Goal: Task Accomplishment & Management: Manage account settings

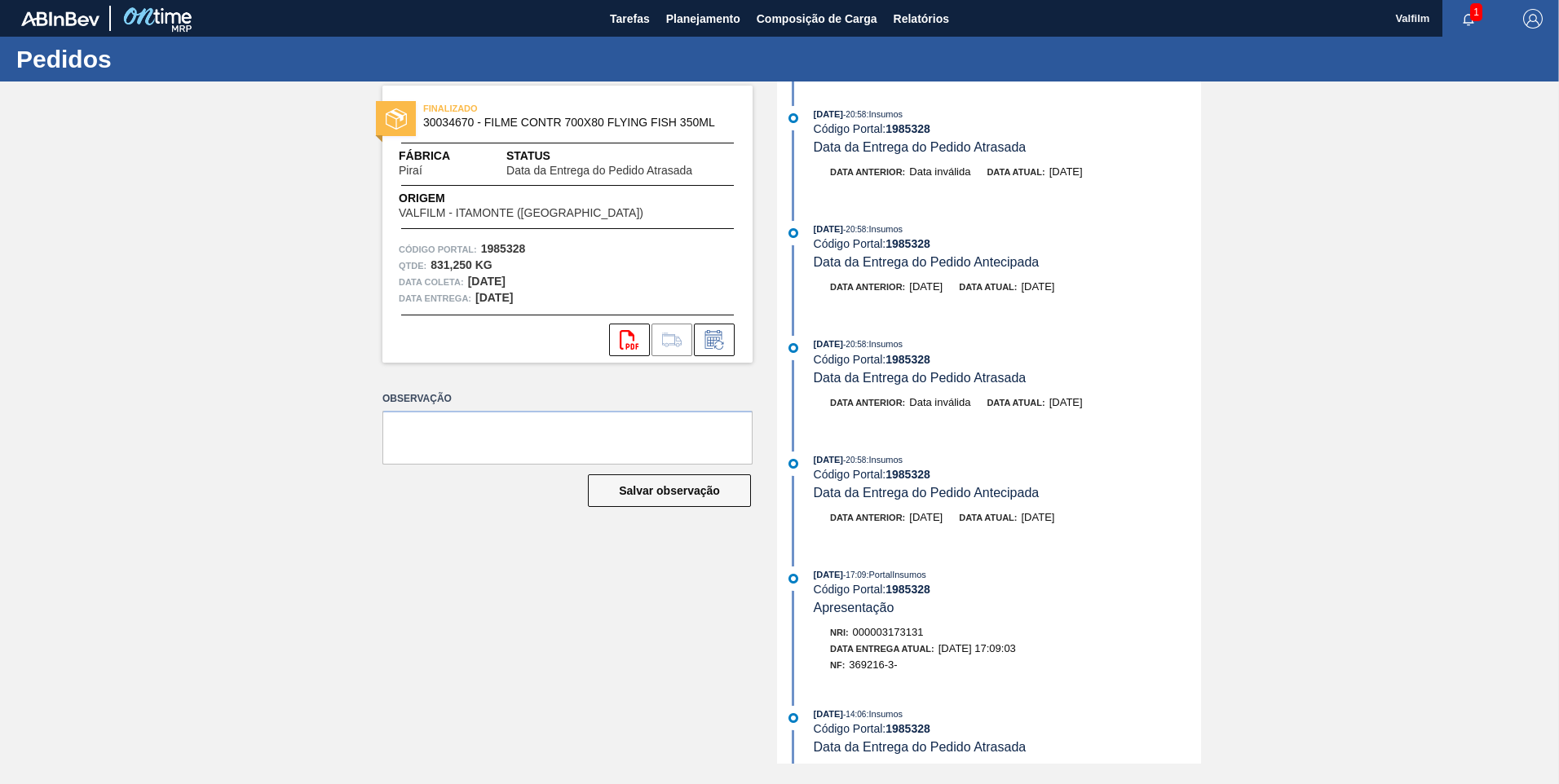
click at [475, 123] on span "30034670 - FILME CONTR 700X80 FLYING FISH 350ML" at bounding box center [571, 123] width 296 height 13
drag, startPoint x: 473, startPoint y: 123, endPoint x: 421, endPoint y: 123, distance: 52.0
click at [421, 123] on div "FINALIZADO 30034670 - FILME CONTR 700X80 FLYING FISH 350ML" at bounding box center [568, 116] width 370 height 37
copy span "30034670"
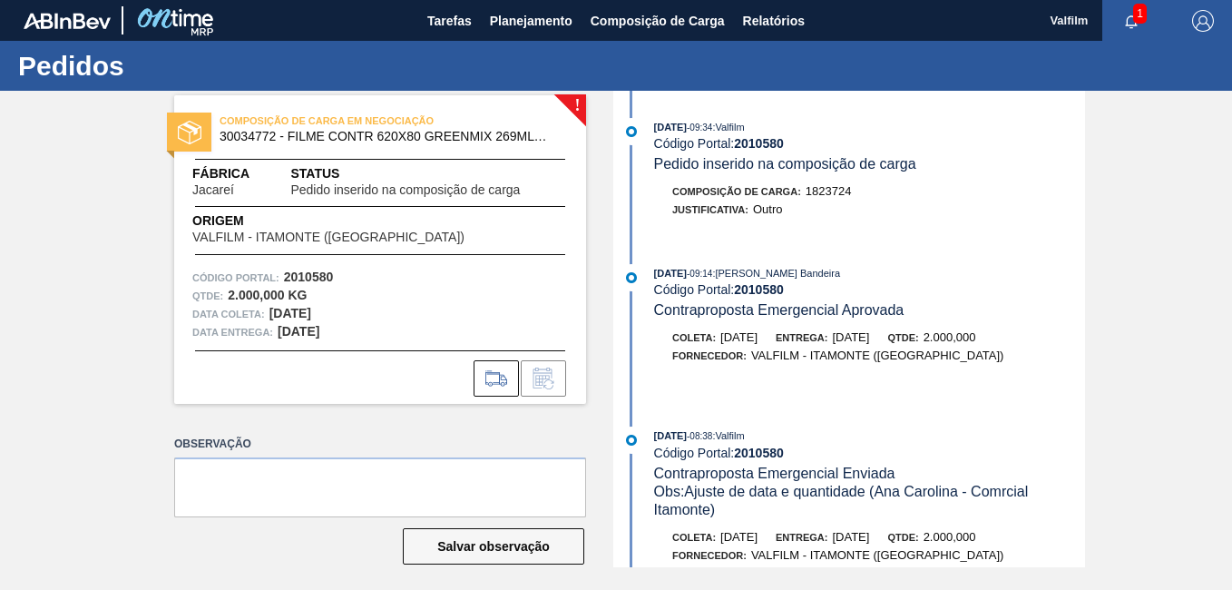
click at [1209, 333] on div "! COMPOSIÇÃO DE CARGA EM NEGOCIAÇÃO 30034772 - FILME CONTR 620X80 GREENMIX 269M…" at bounding box center [616, 329] width 1232 height 476
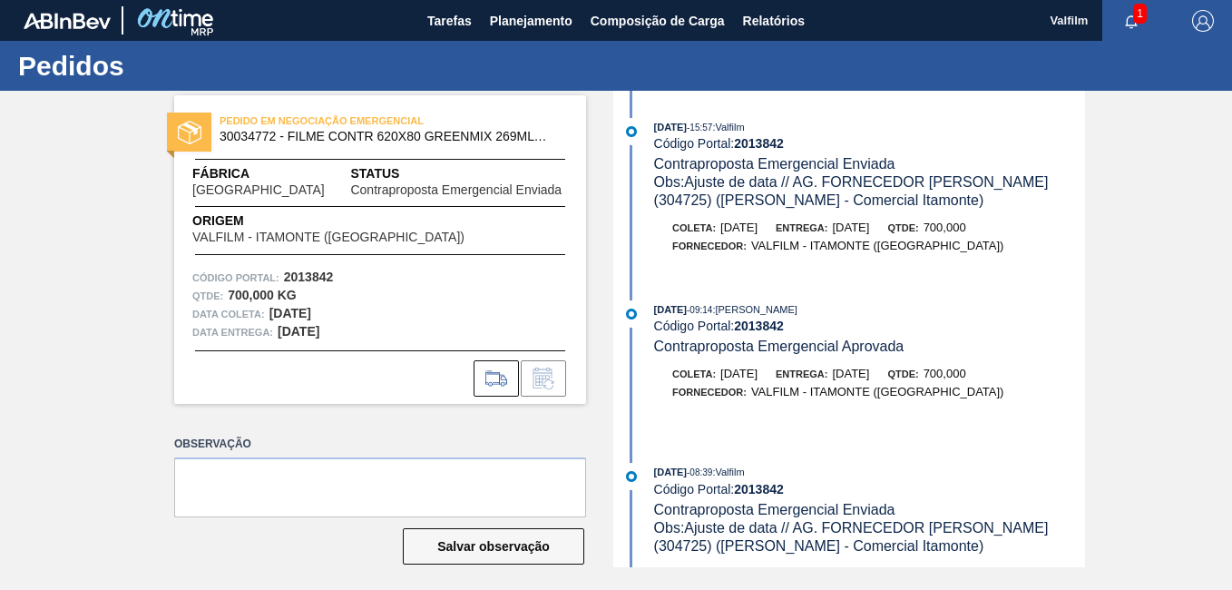
drag, startPoint x: 174, startPoint y: 549, endPoint x: 412, endPoint y: 152, distance: 463.1
click at [174, 548] on div "Salvar observação" at bounding box center [380, 546] width 412 height 40
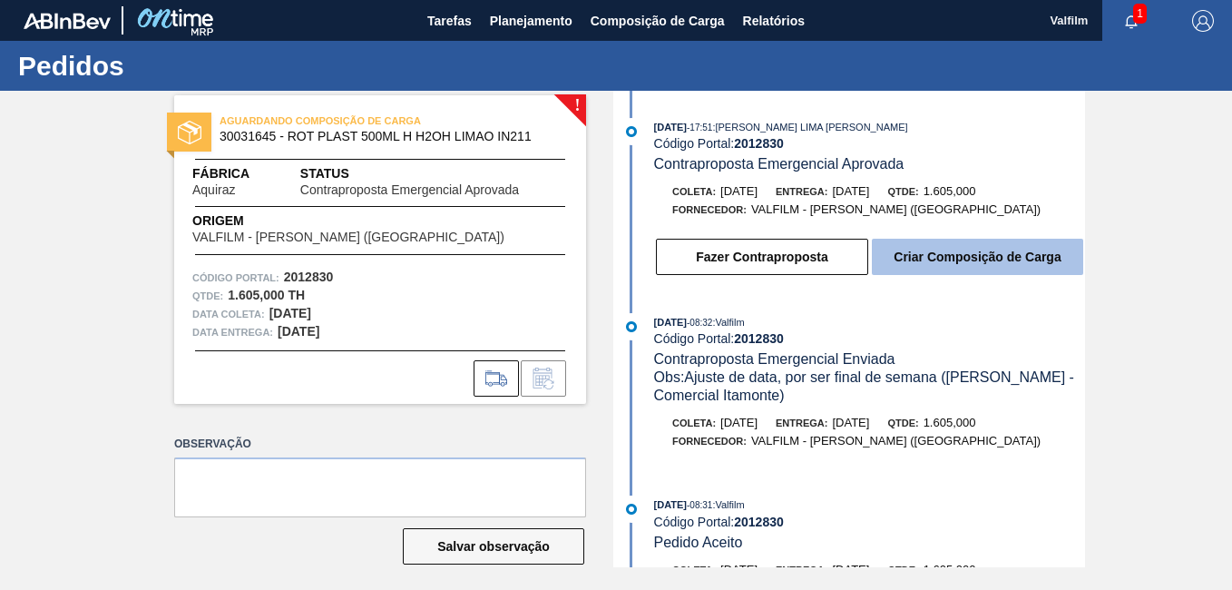
click at [939, 249] on button "Criar Composição de Carga" at bounding box center [977, 257] width 211 height 36
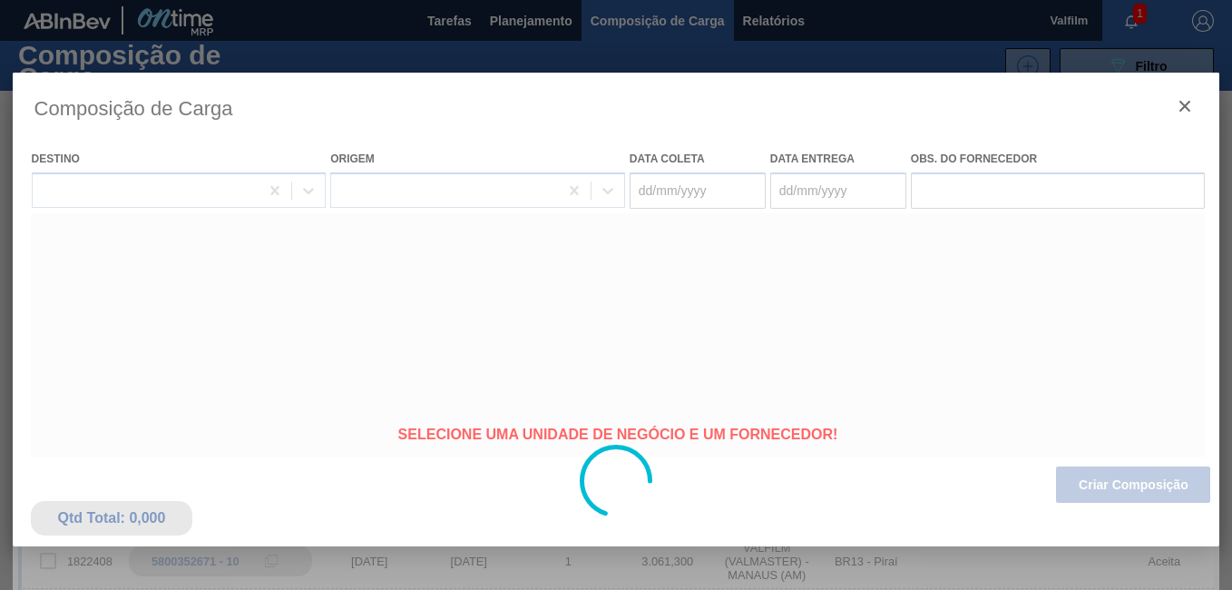
type coleta "20/09/2025"
type entrega "22/09/2025"
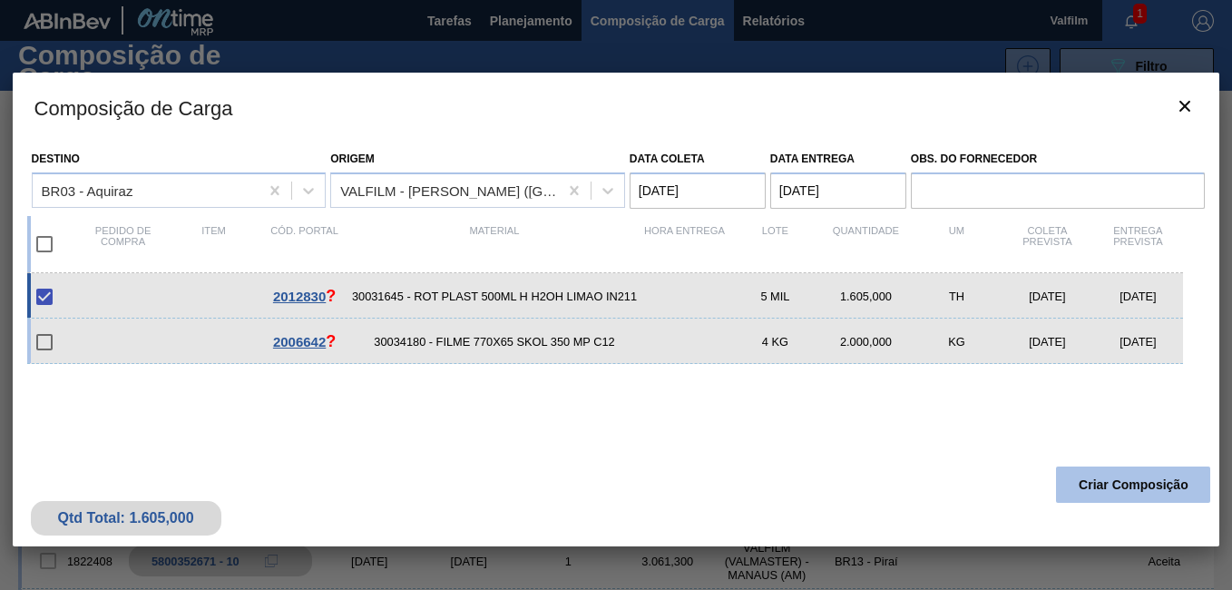
click at [1129, 494] on button "Criar Composição" at bounding box center [1133, 484] width 154 height 36
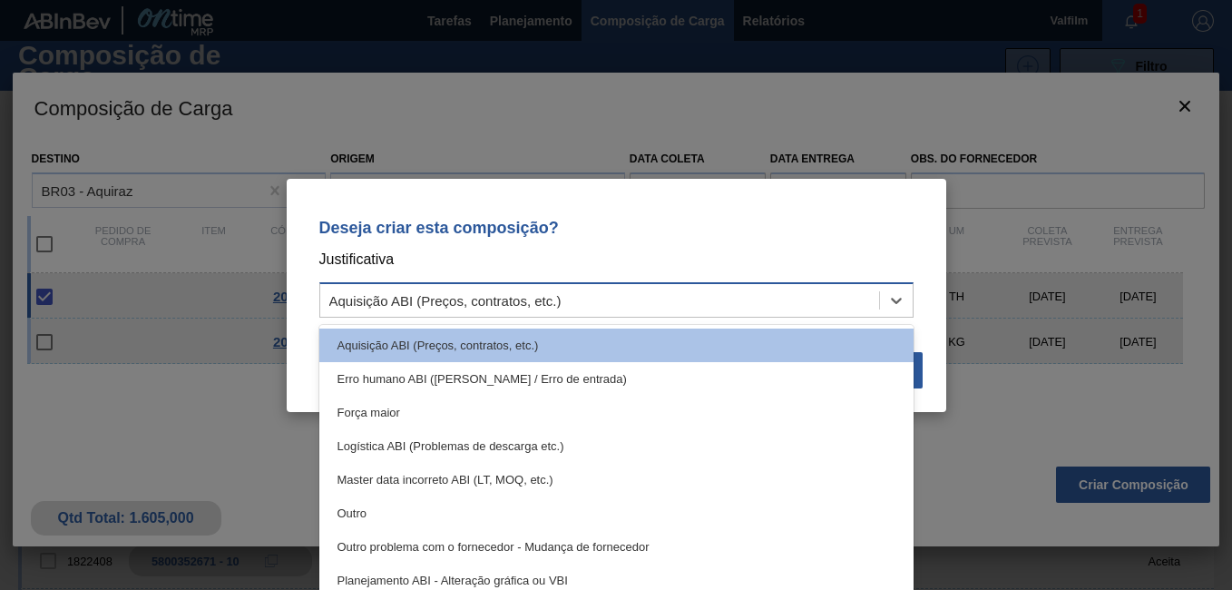
click at [575, 298] on div "Aquisição ABI (Preços, contratos, etc.)" at bounding box center [599, 300] width 559 height 26
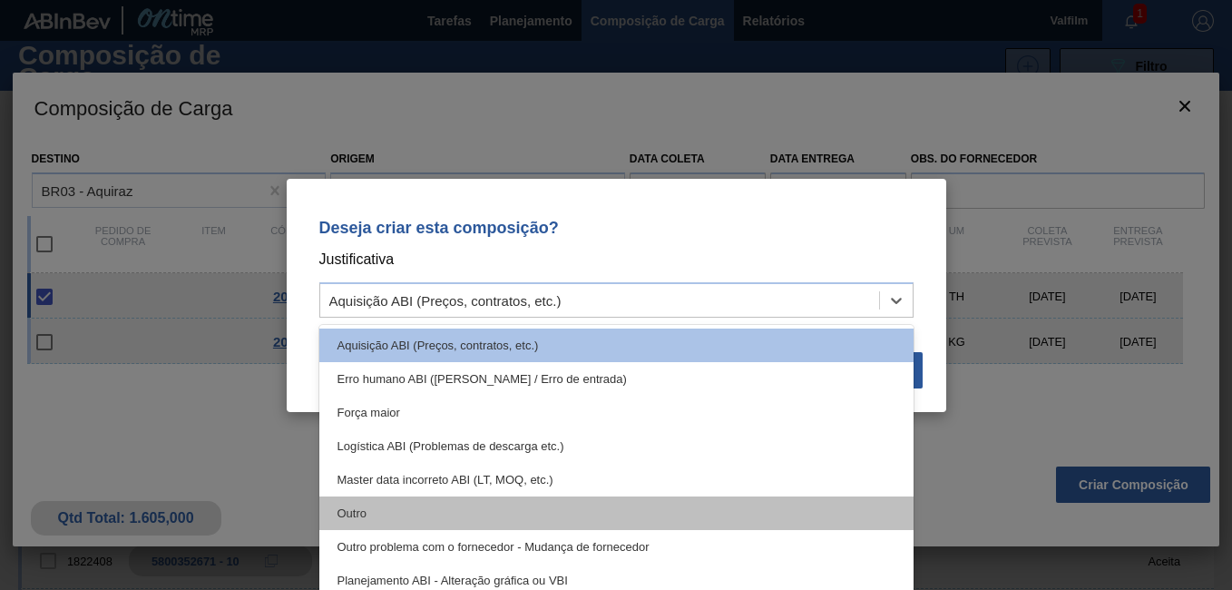
click at [460, 506] on div "Outro" at bounding box center [616, 513] width 594 height 34
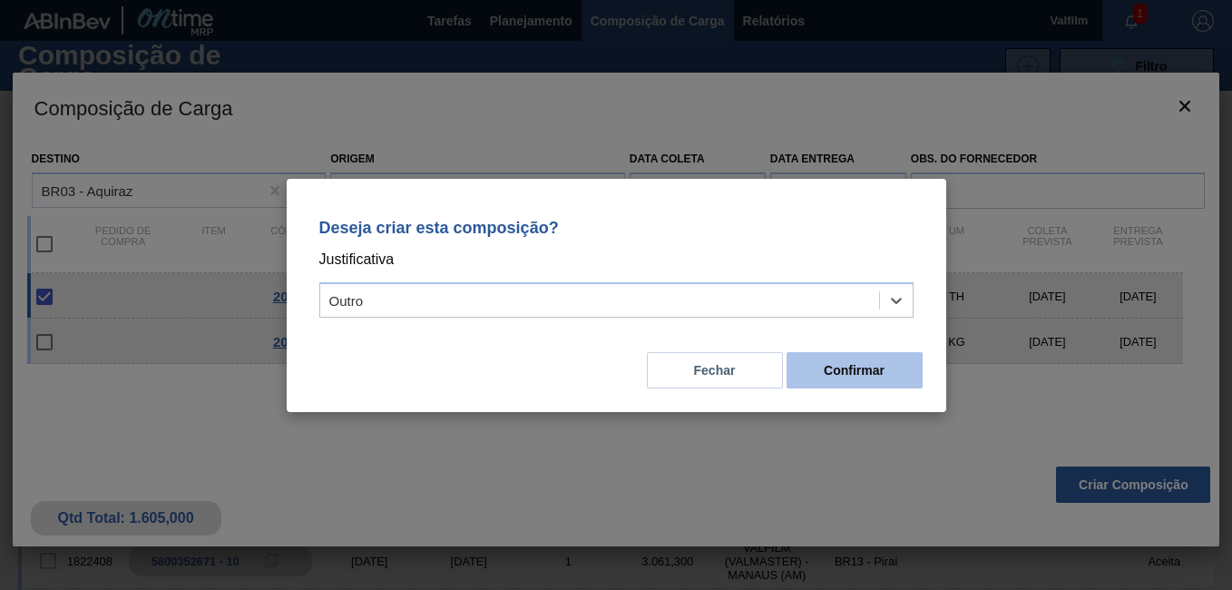
click at [857, 369] on button "Confirmar" at bounding box center [855, 370] width 136 height 36
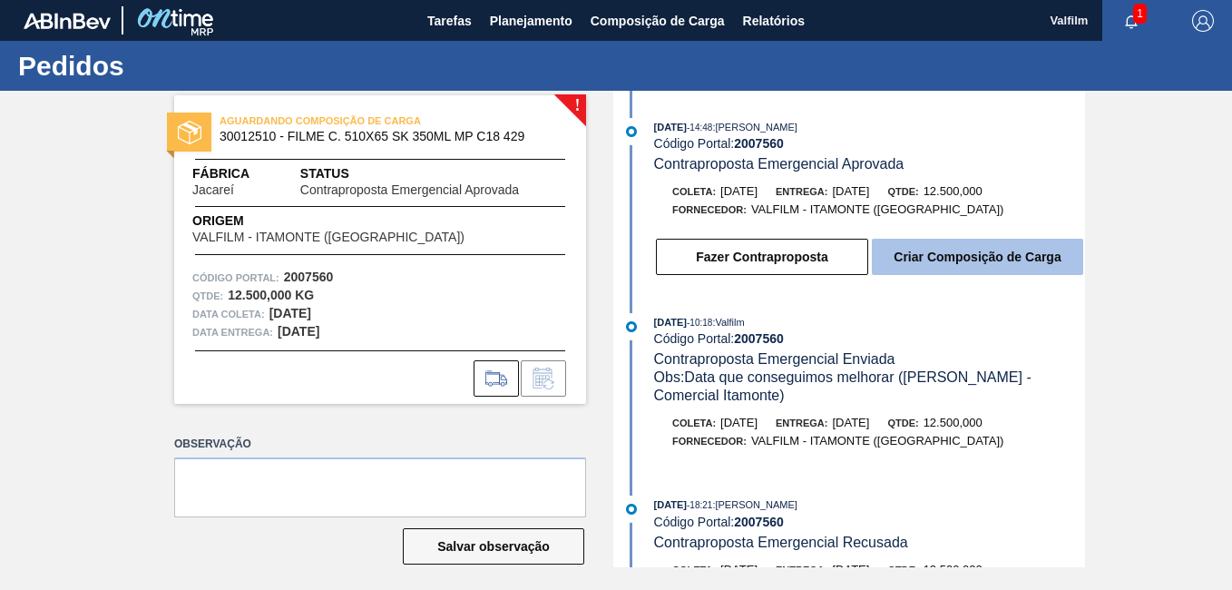
click at [925, 269] on button "Criar Composição de Carga" at bounding box center [977, 257] width 211 height 36
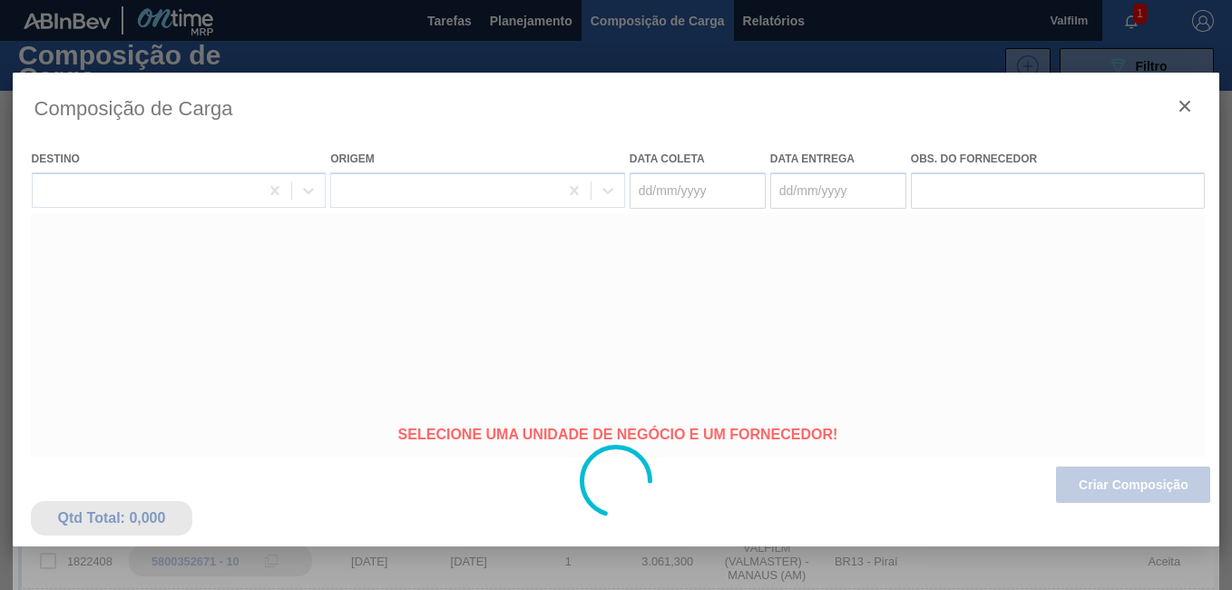
type coleta "21/09/2025"
type entrega "22/09/2025"
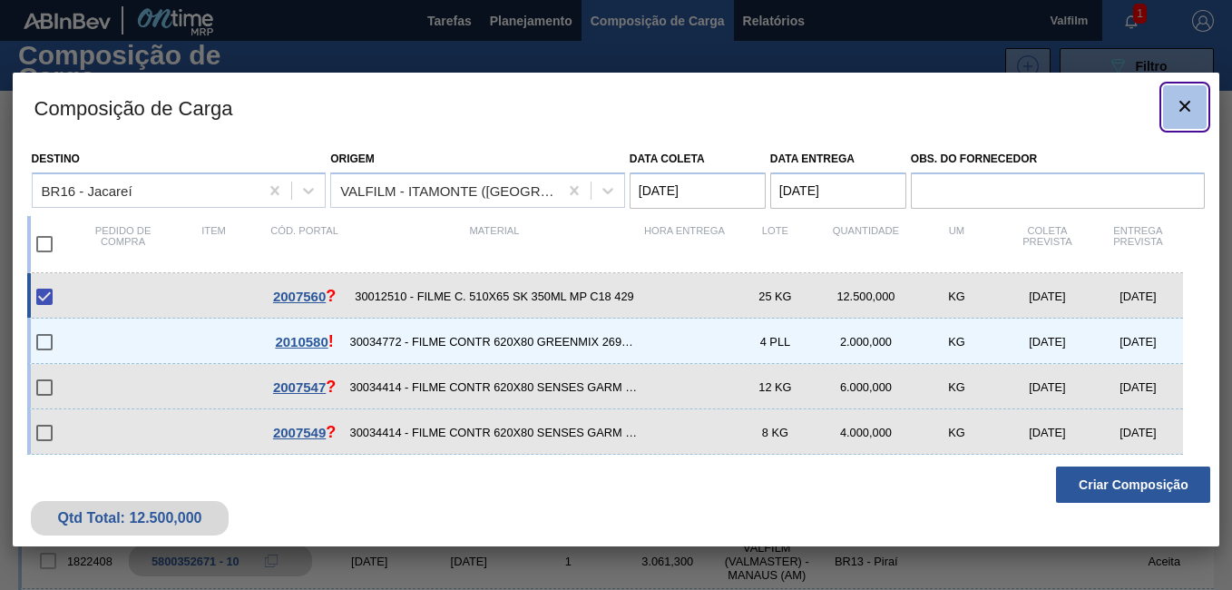
click at [1189, 104] on icon "botão de ícone" at bounding box center [1185, 106] width 22 height 22
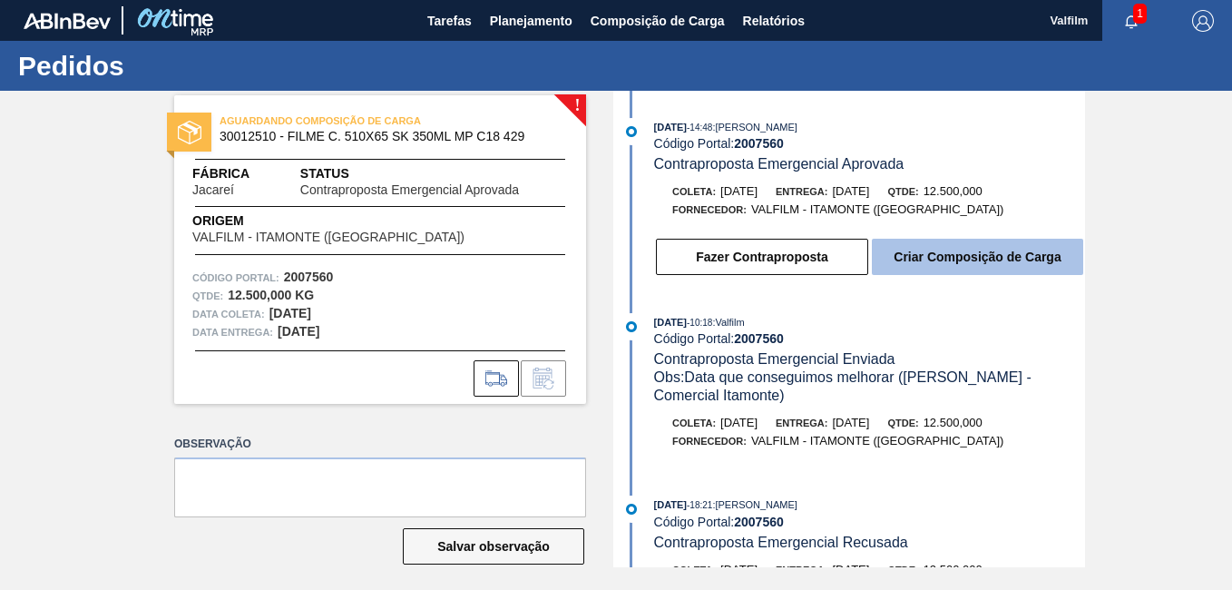
click at [985, 246] on button "Criar Composição de Carga" at bounding box center [977, 257] width 211 height 36
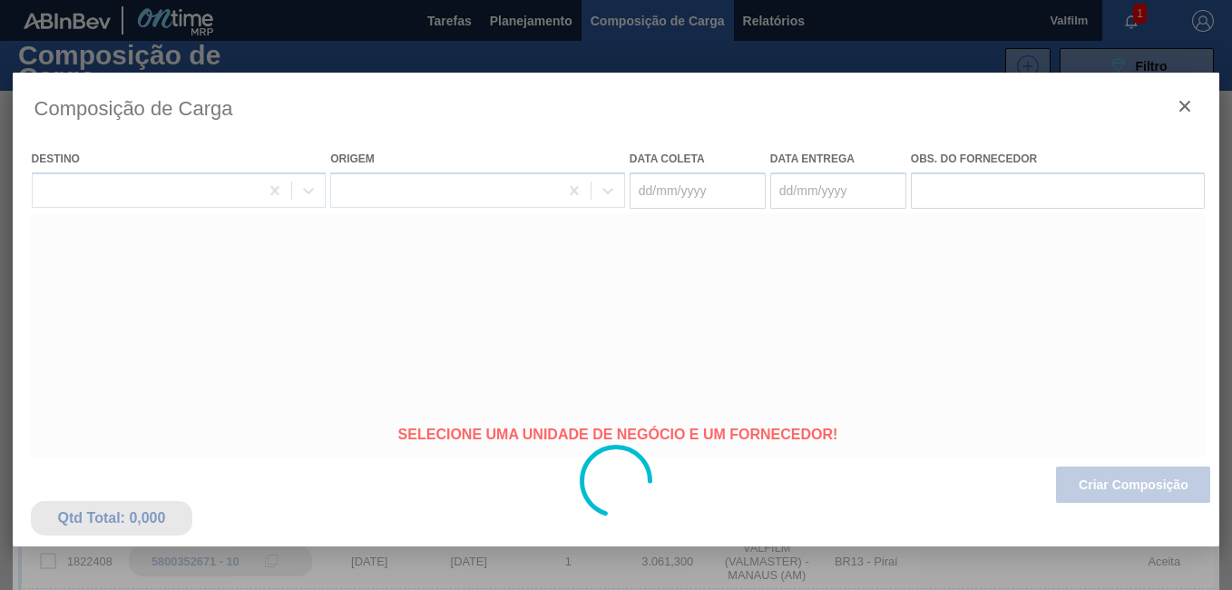
type coleta "21/09/2025"
type entrega "22/09/2025"
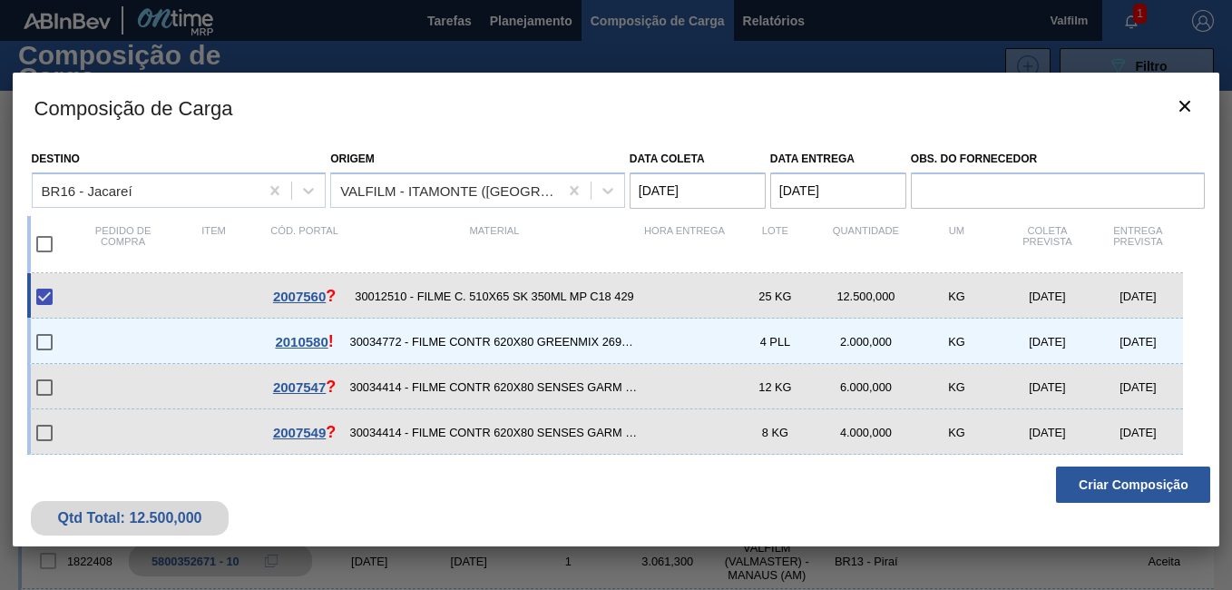
click at [1105, 485] on button "Criar Composição" at bounding box center [1133, 484] width 154 height 36
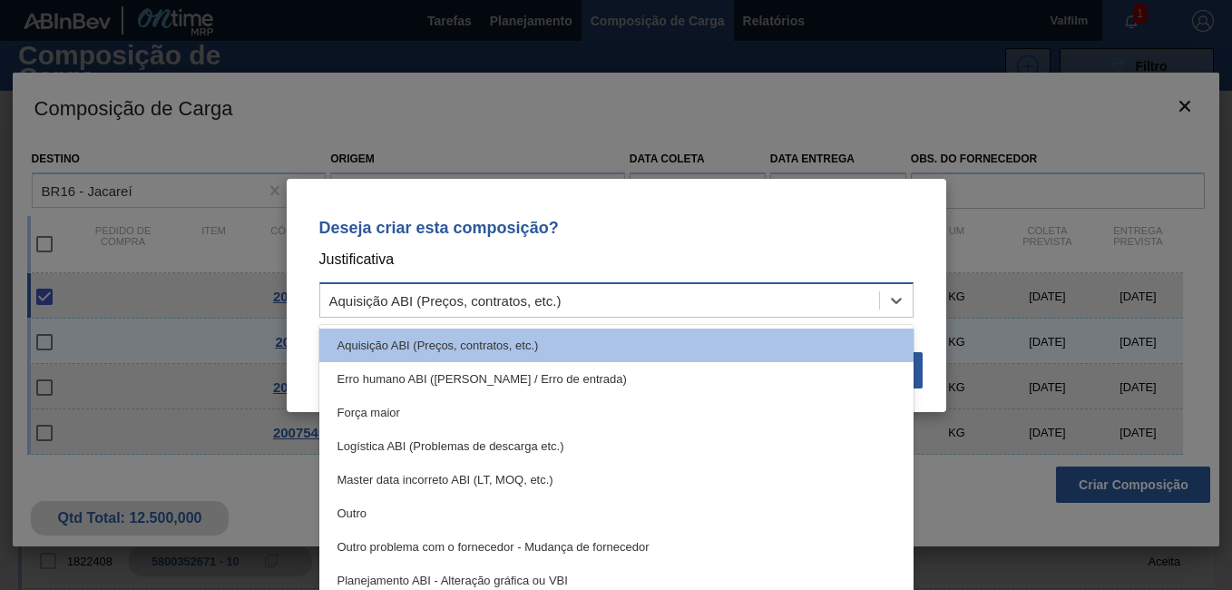
click at [480, 305] on div "Aquisição ABI (Preços, contratos, etc.)" at bounding box center [445, 299] width 232 height 15
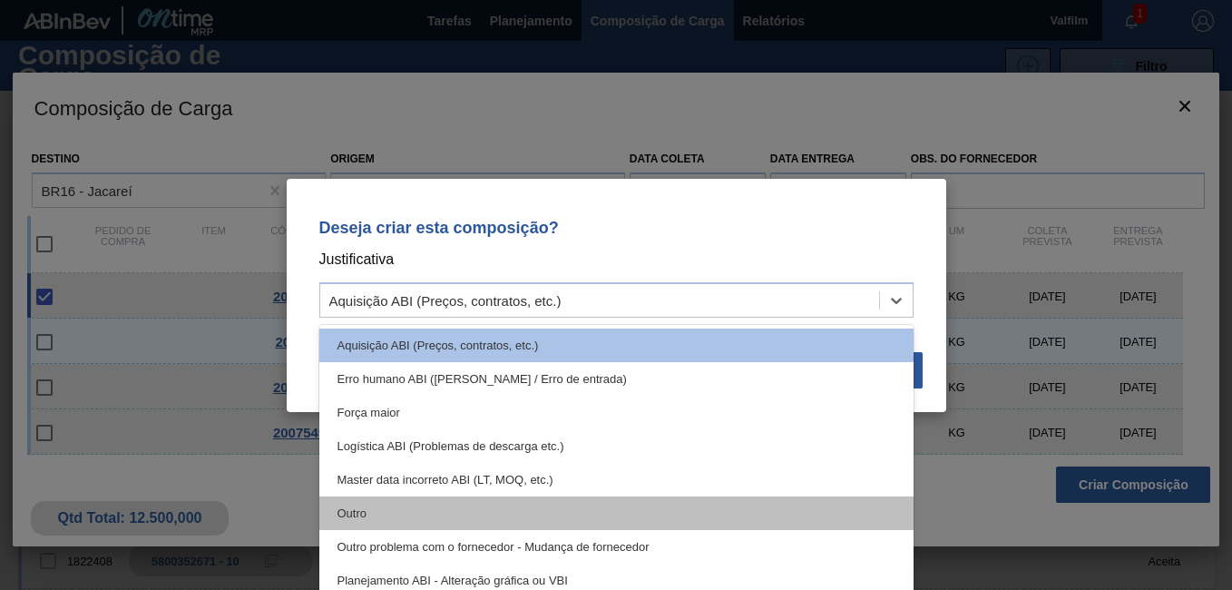
click at [456, 514] on div "Outro" at bounding box center [616, 513] width 594 height 34
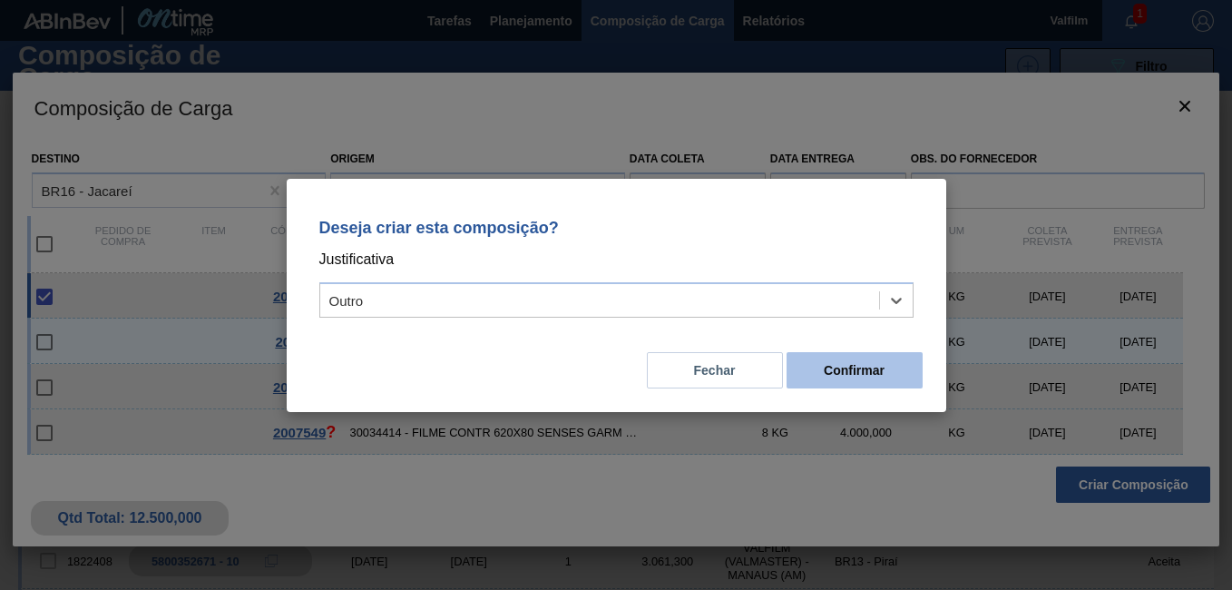
click at [852, 377] on button "Confirmar" at bounding box center [855, 370] width 136 height 36
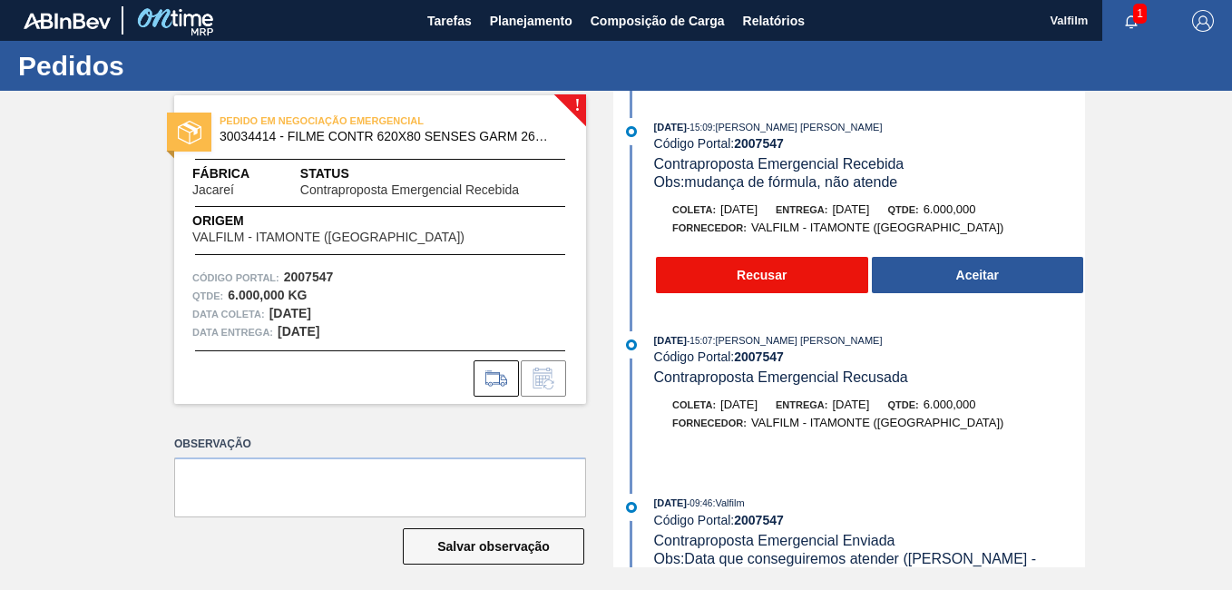
click at [774, 278] on button "Recusar" at bounding box center [762, 275] width 212 height 36
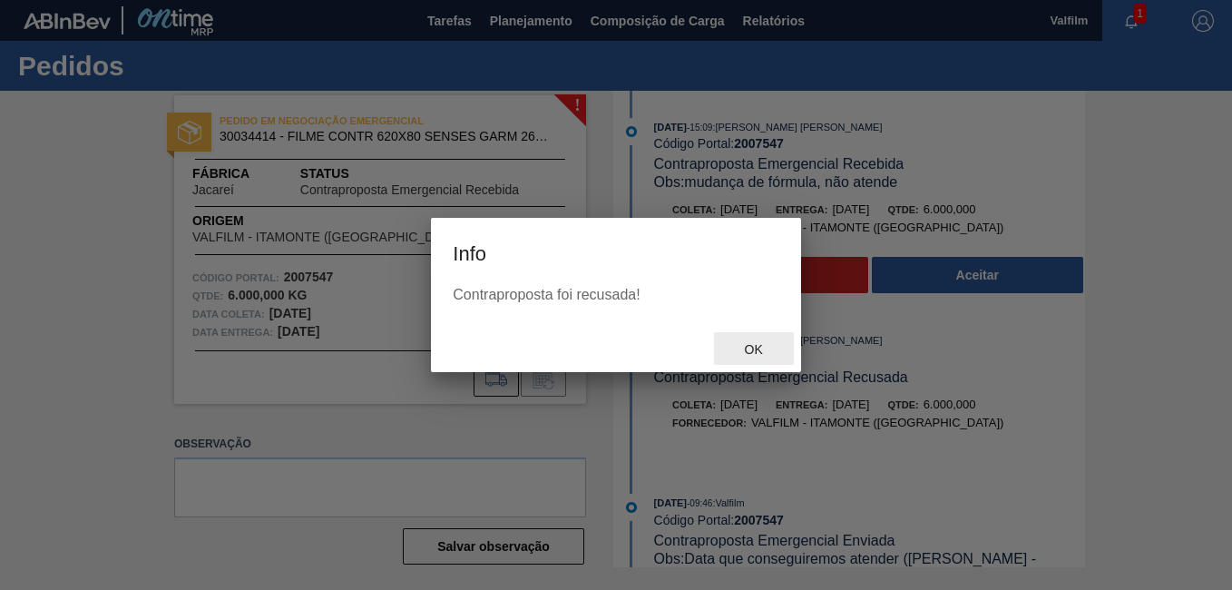
click at [745, 350] on span "Ok" at bounding box center [753, 349] width 47 height 15
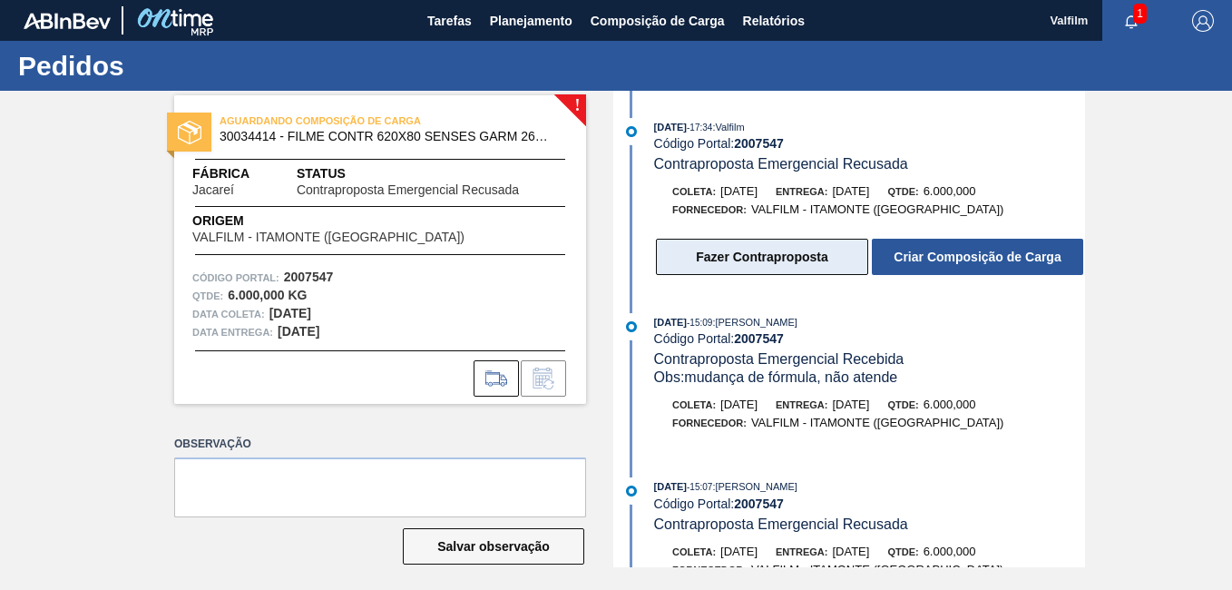
click at [731, 262] on button "Fazer Contraproposta" at bounding box center [762, 257] width 212 height 36
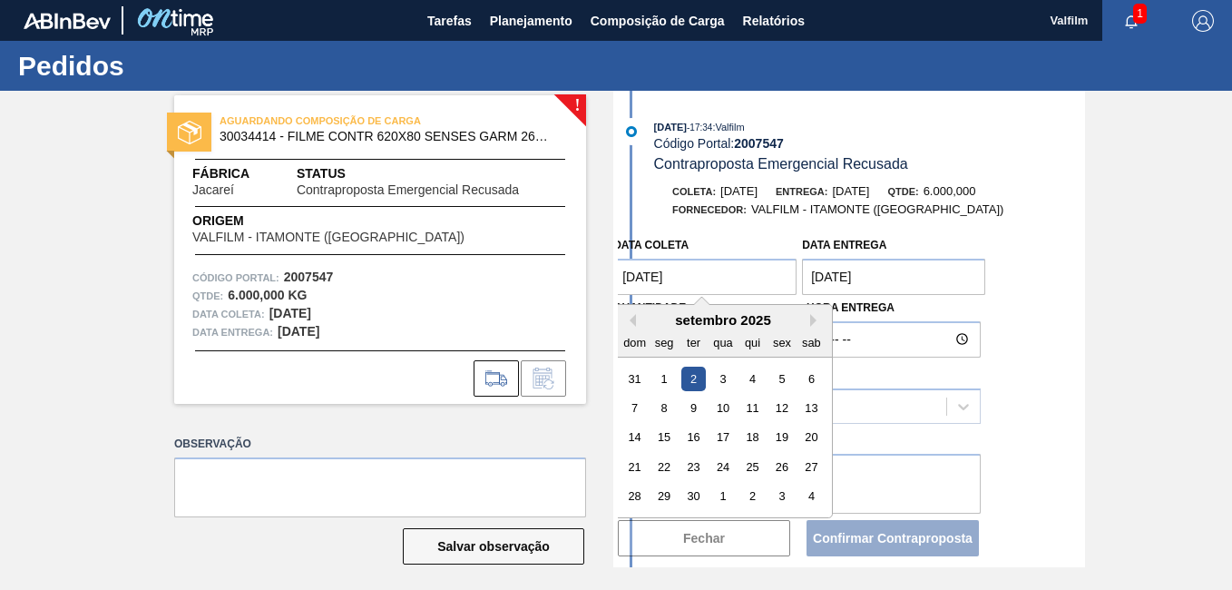
click at [672, 282] on coleta "02/09/2025" at bounding box center [704, 277] width 183 height 36
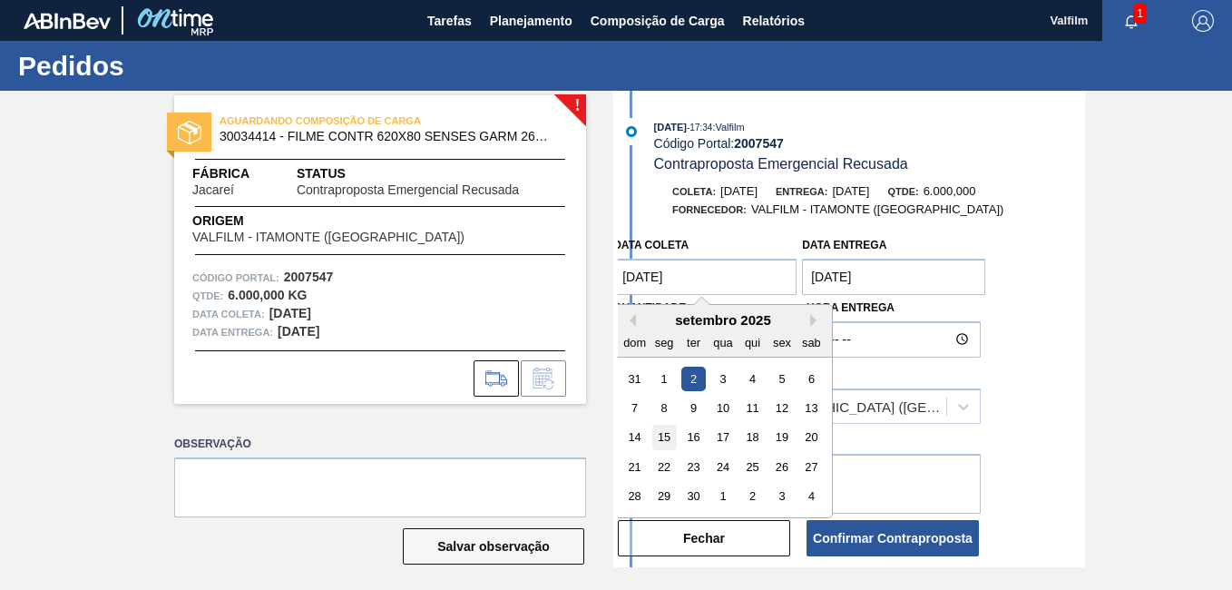
click at [662, 446] on div "15" at bounding box center [664, 438] width 24 height 24
type coleta "[DATE]"
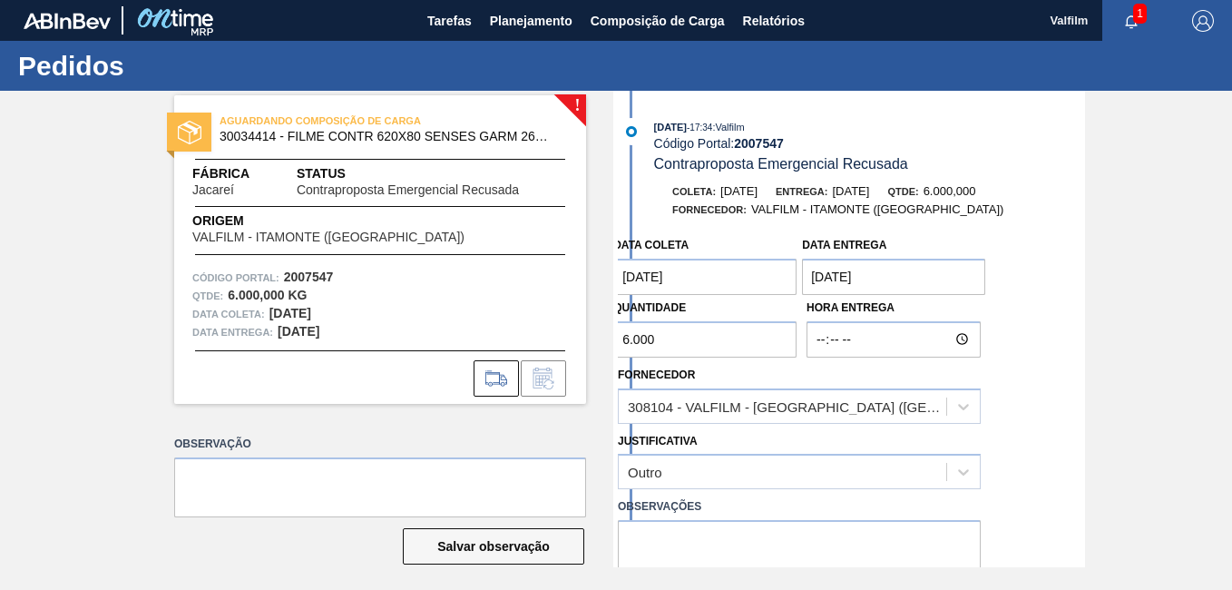
click at [829, 289] on entrega "[DATE]" at bounding box center [893, 277] width 183 height 36
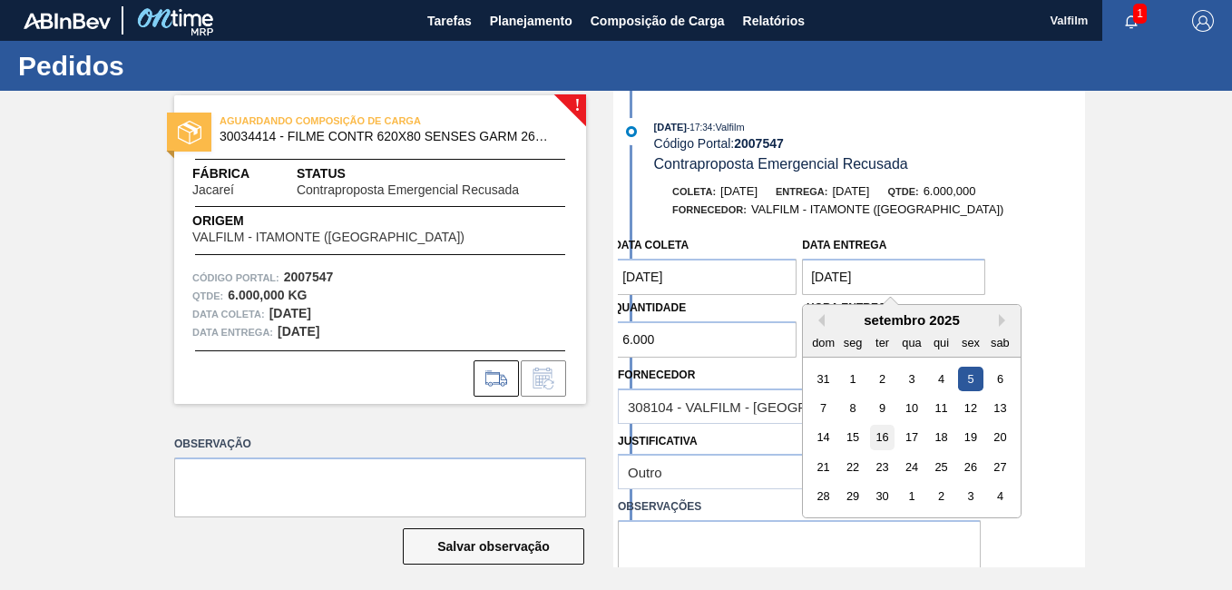
click at [886, 435] on div "16" at bounding box center [882, 438] width 24 height 24
type entrega "[DATE]"
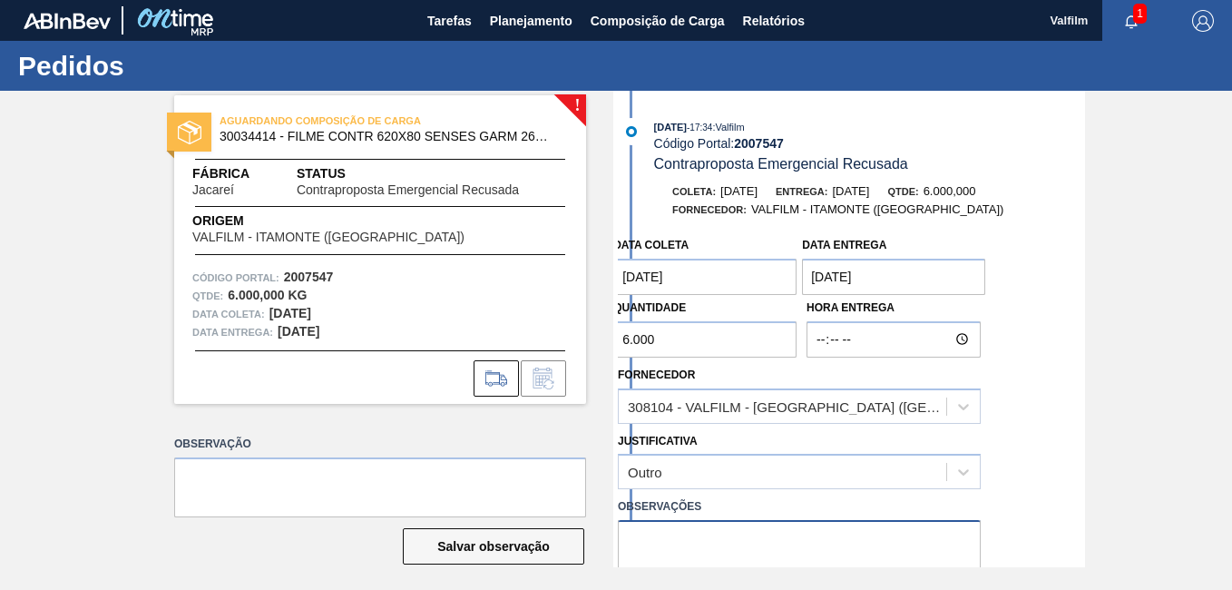
click at [725, 556] on textarea at bounding box center [799, 550] width 363 height 60
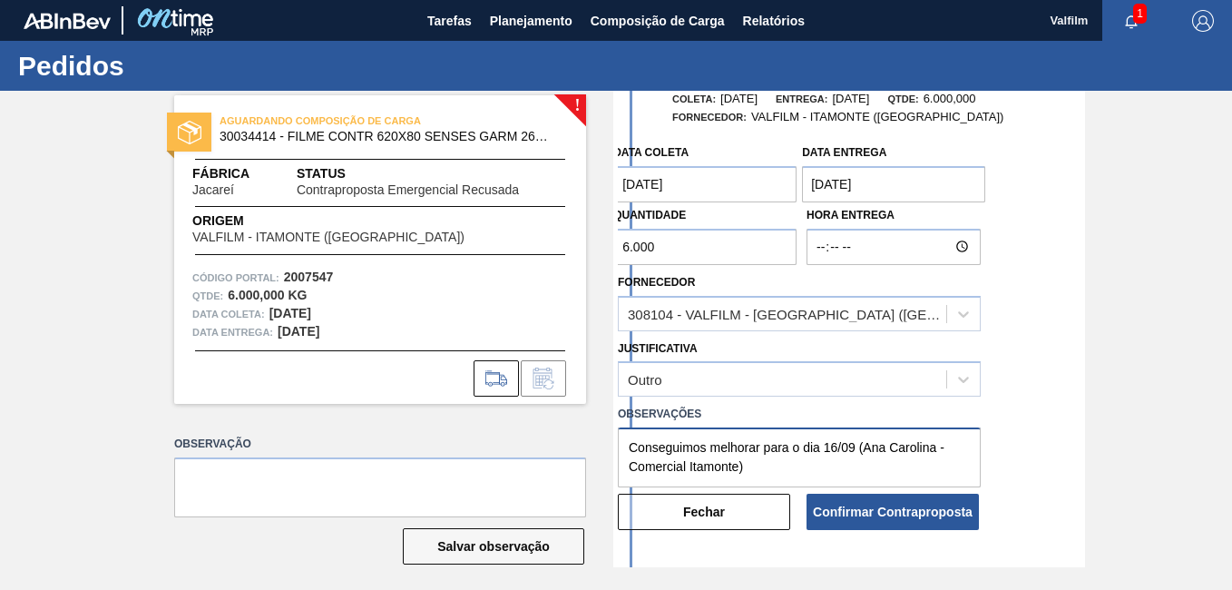
scroll to position [181, 0]
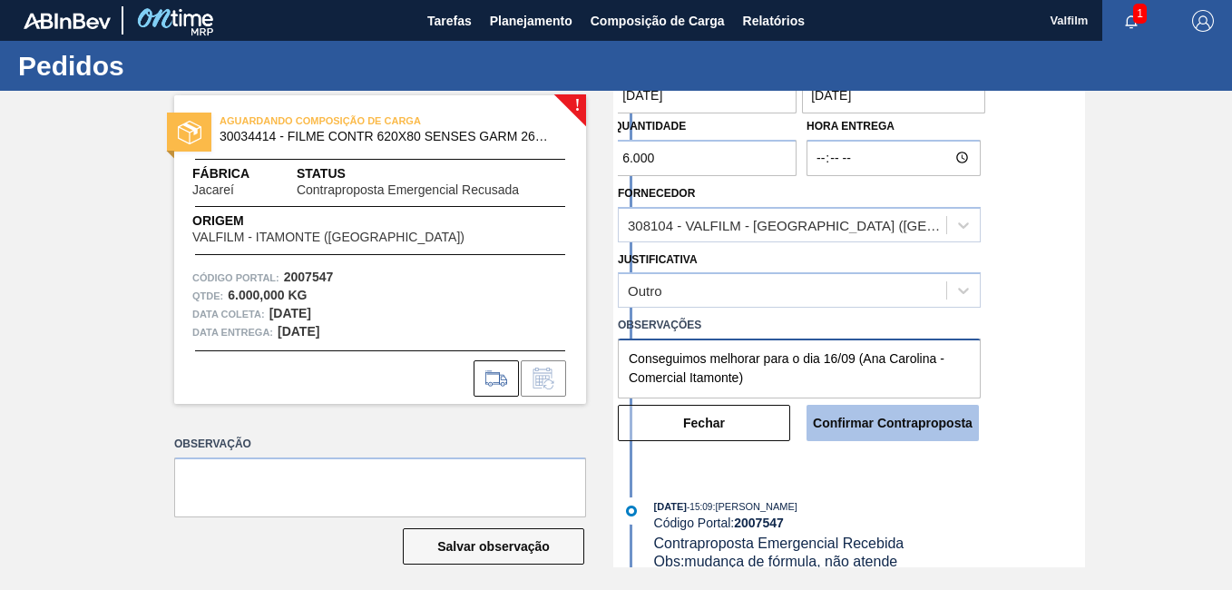
type textarea "Conseguimos melhorar para o dia 16/09 (Ana Carolina - Comercial Itamonte)"
click at [881, 429] on button "Confirmar Contraproposta" at bounding box center [893, 423] width 172 height 36
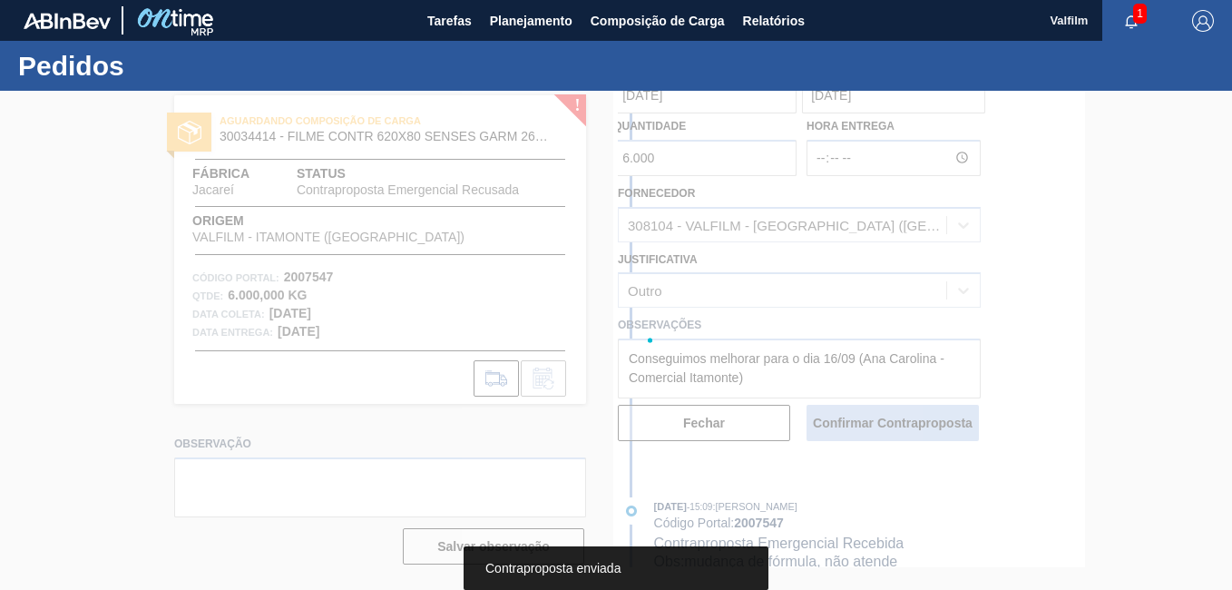
scroll to position [364, 0]
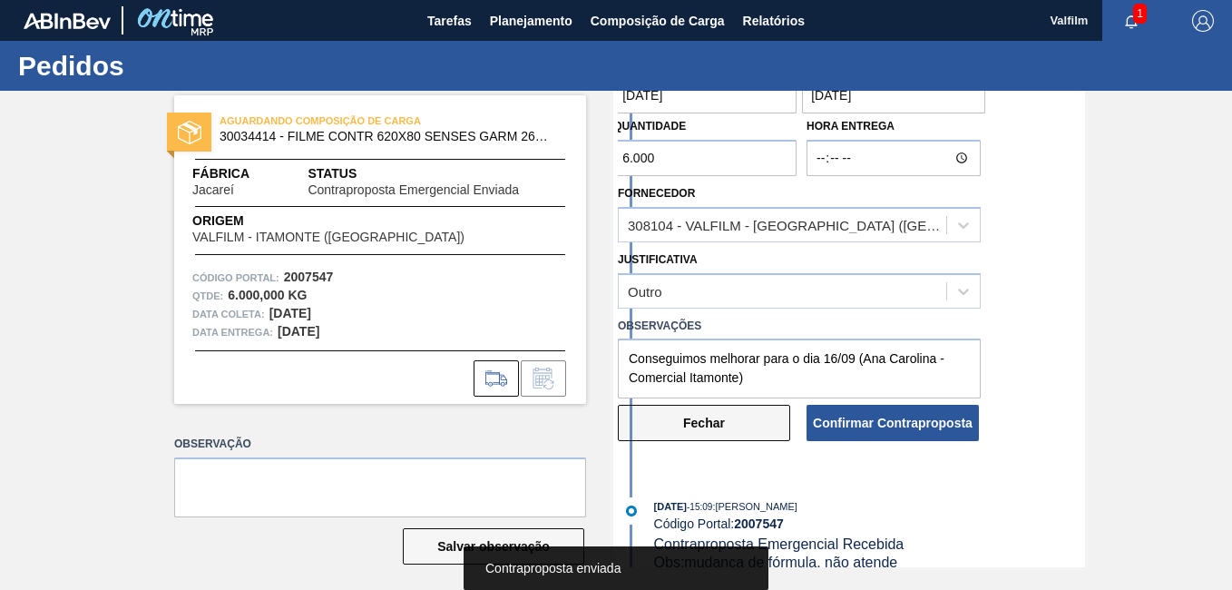
click at [717, 416] on button "Fechar" at bounding box center [704, 423] width 172 height 36
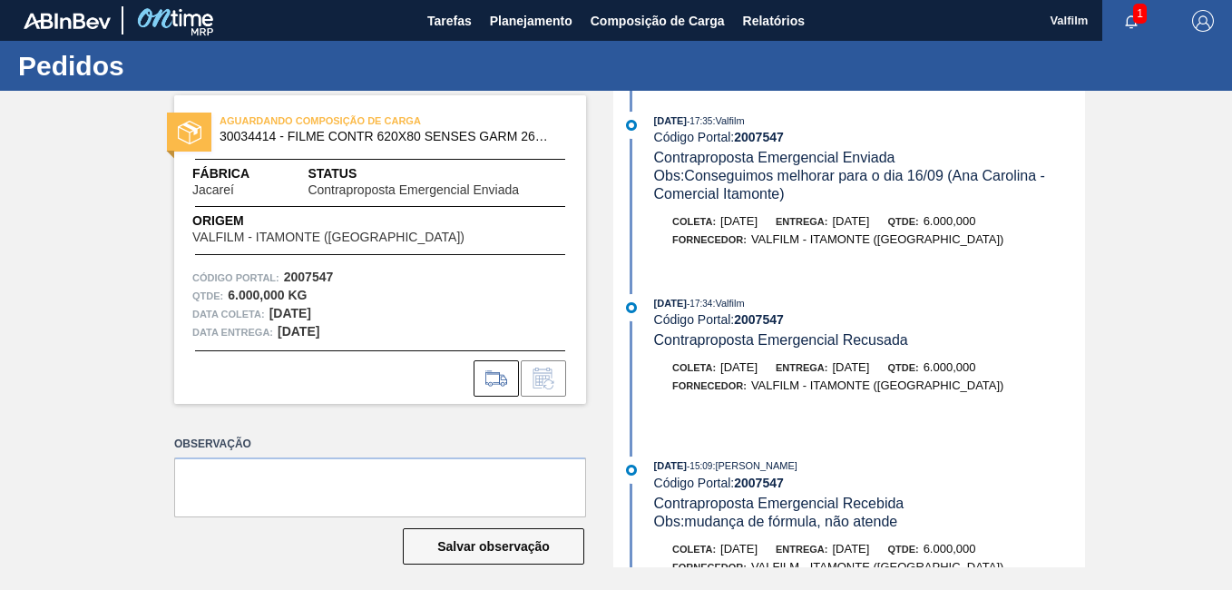
scroll to position [0, 0]
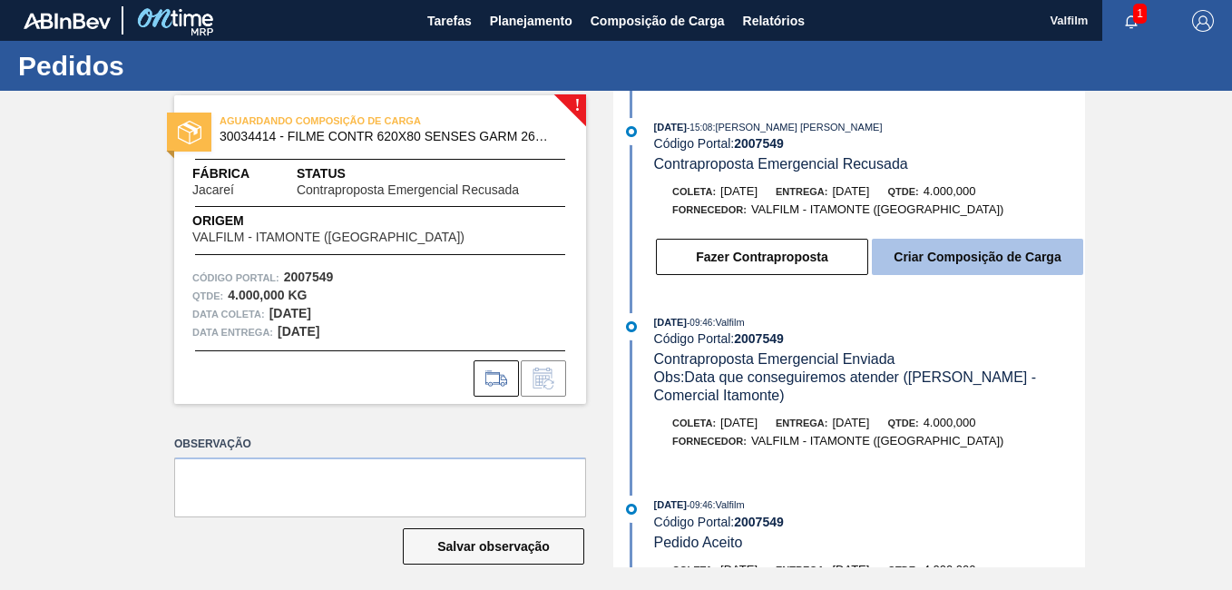
click at [989, 253] on button "Criar Composição de Carga" at bounding box center [977, 257] width 211 height 36
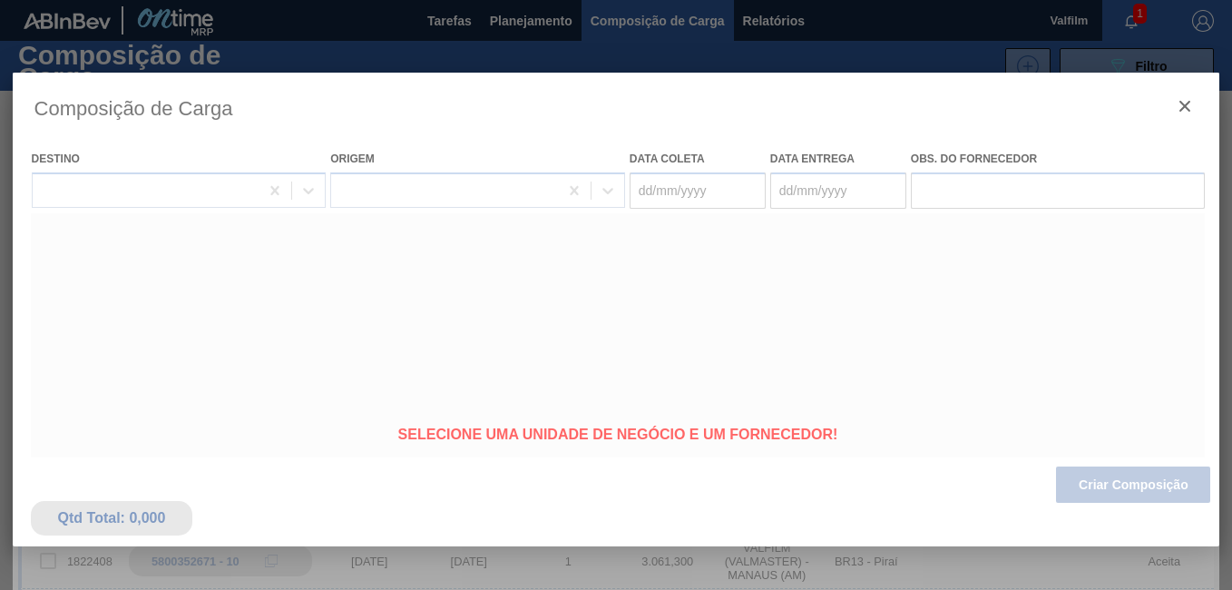
type coleta "[DATE]"
type entrega "[DATE]"
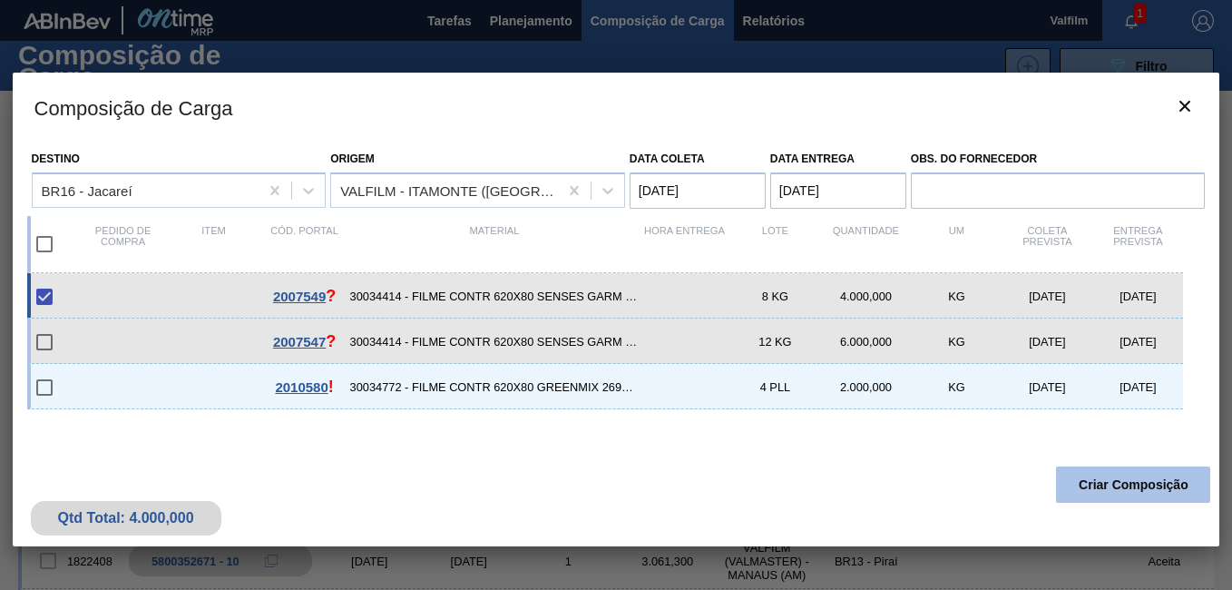
click at [1134, 475] on button "Criar Composição" at bounding box center [1133, 484] width 154 height 36
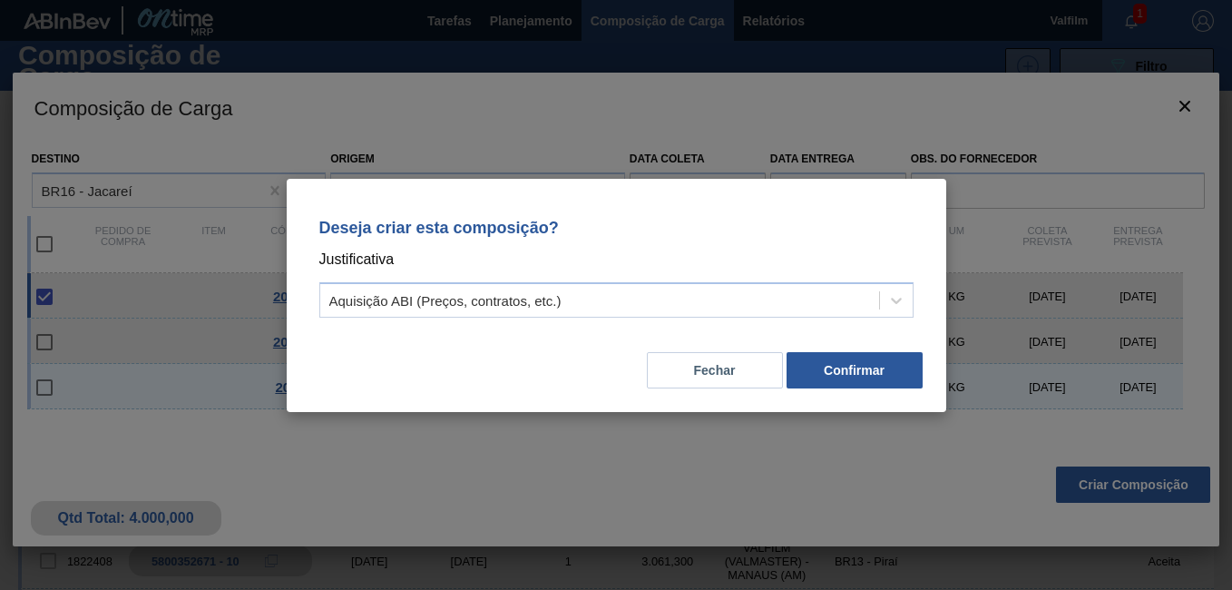
click at [570, 276] on div "Deseja criar esta composição? Justificativa Aquisição ABI (Preços, contratos, e…" at bounding box center [616, 265] width 616 height 128
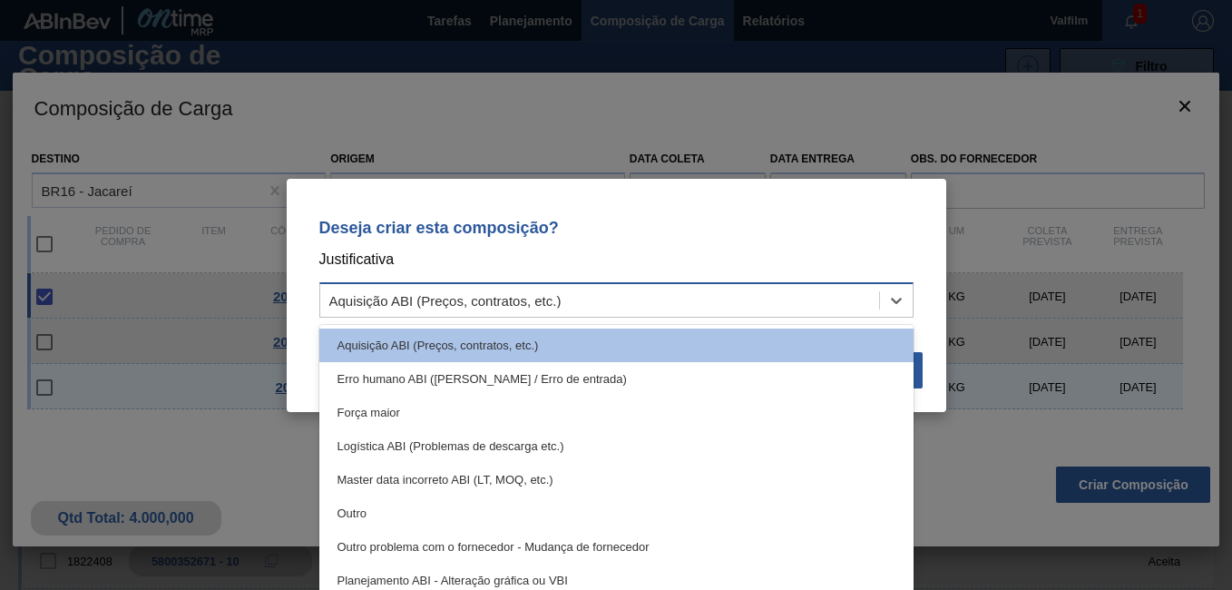
click at [566, 301] on div "Aquisição ABI (Preços, contratos, etc.)" at bounding box center [599, 300] width 559 height 26
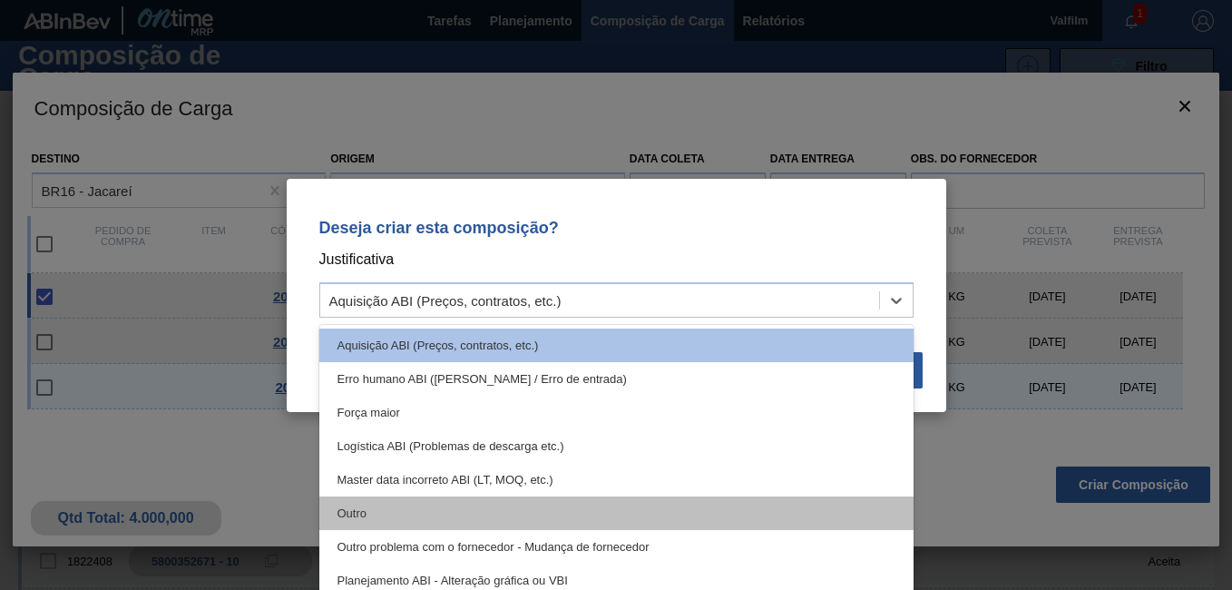
click at [465, 504] on div "Outro" at bounding box center [616, 513] width 594 height 34
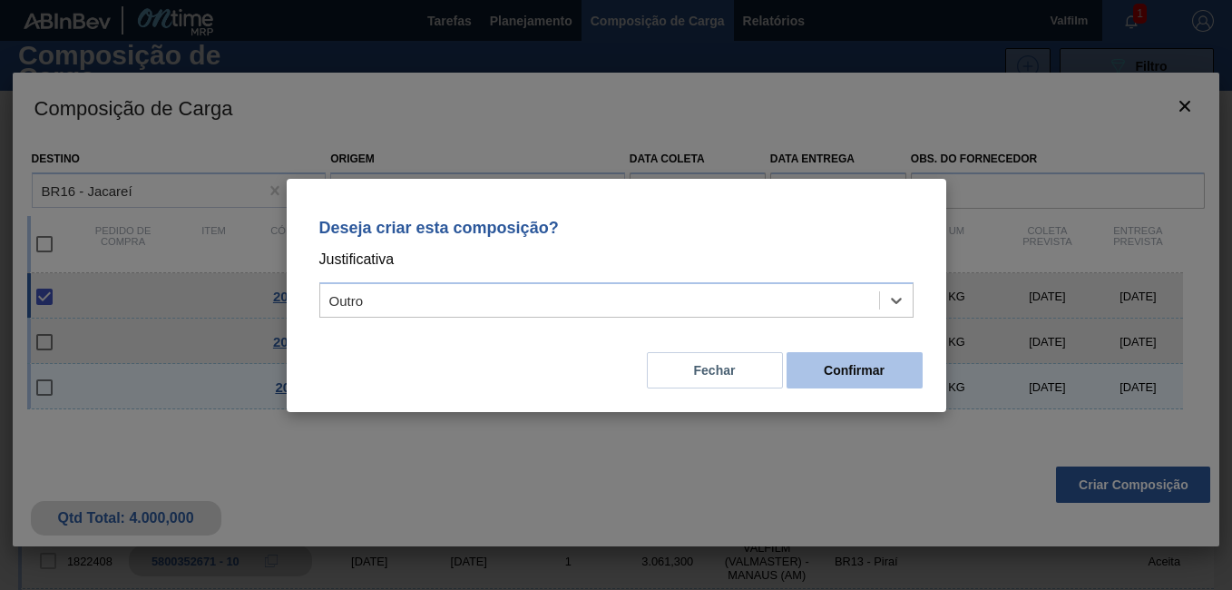
click at [866, 357] on button "Confirmar" at bounding box center [855, 370] width 136 height 36
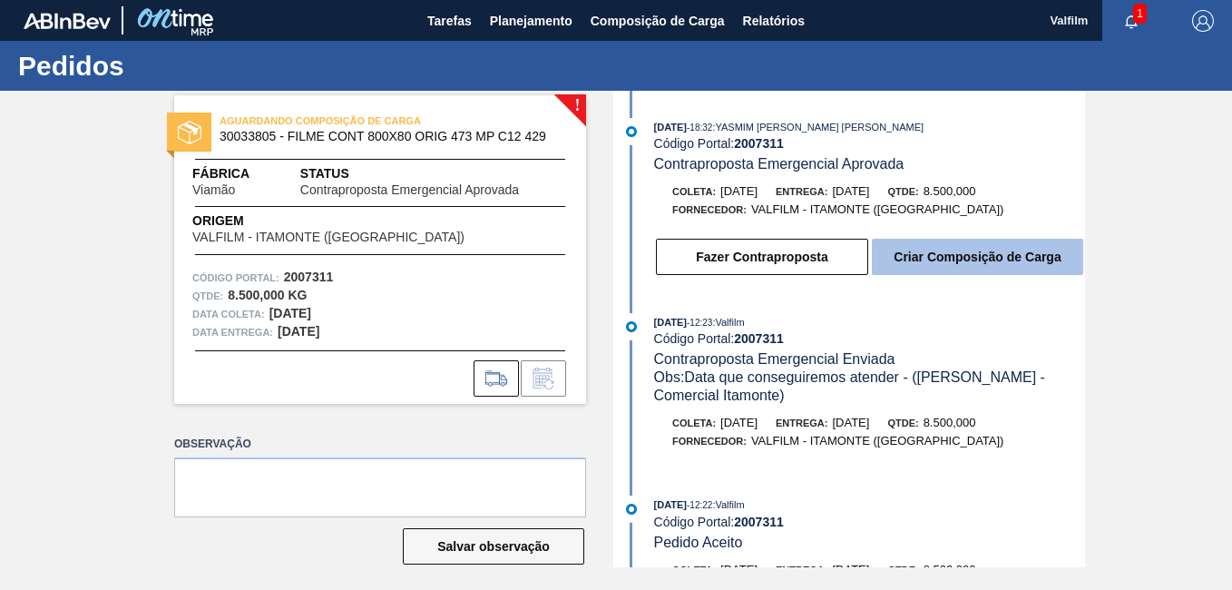
click at [964, 263] on button "Criar Composição de Carga" at bounding box center [977, 257] width 211 height 36
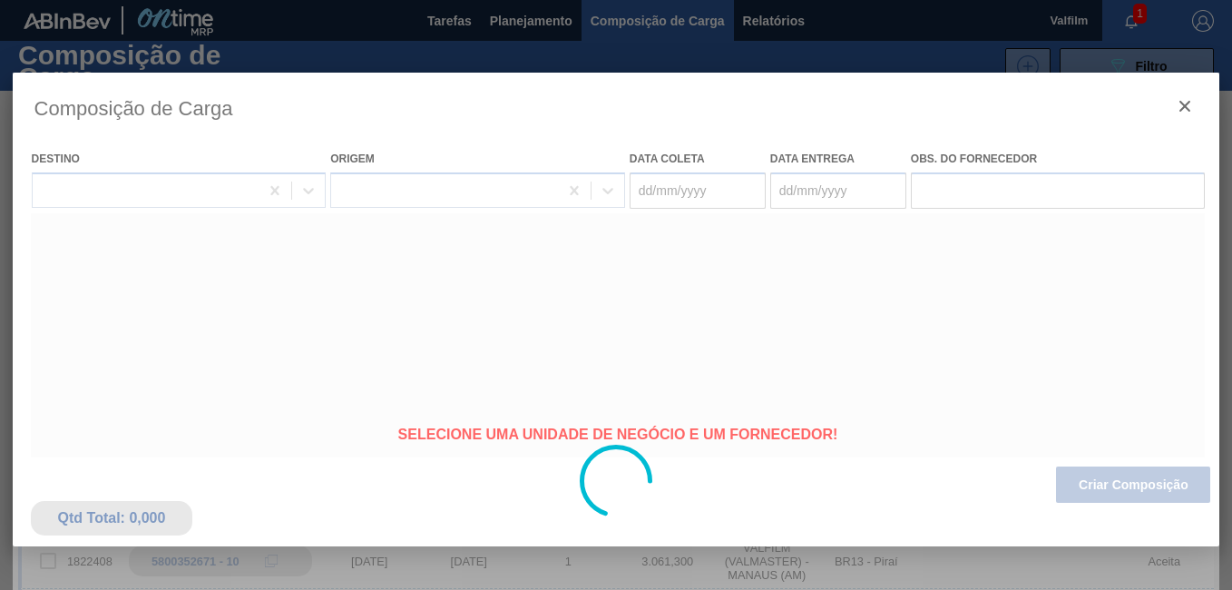
type coleta "[DATE]"
type entrega "30/09/2025"
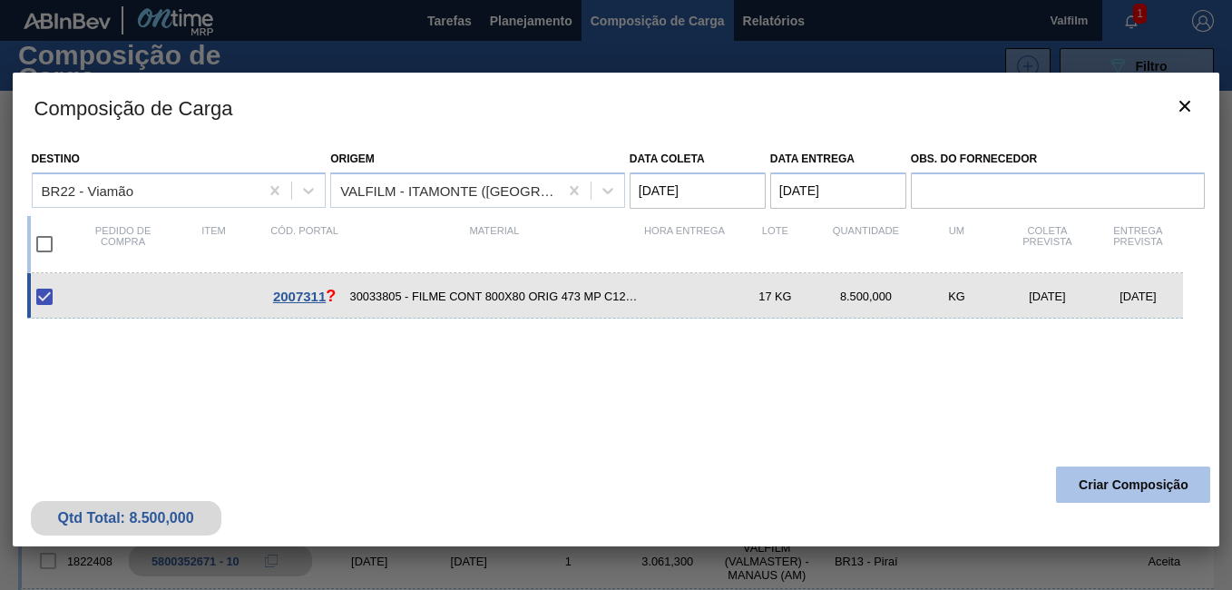
click at [1134, 488] on button "Criar Composição" at bounding box center [1133, 484] width 154 height 36
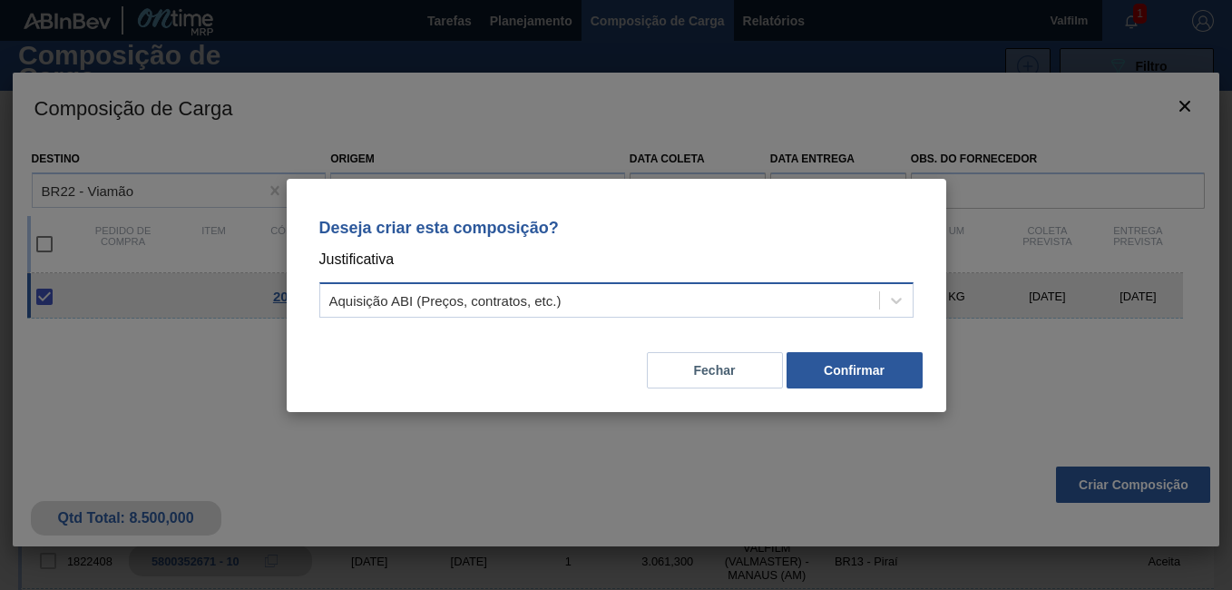
click at [460, 298] on div "Aquisição ABI (Preços, contratos, etc.)" at bounding box center [445, 299] width 232 height 15
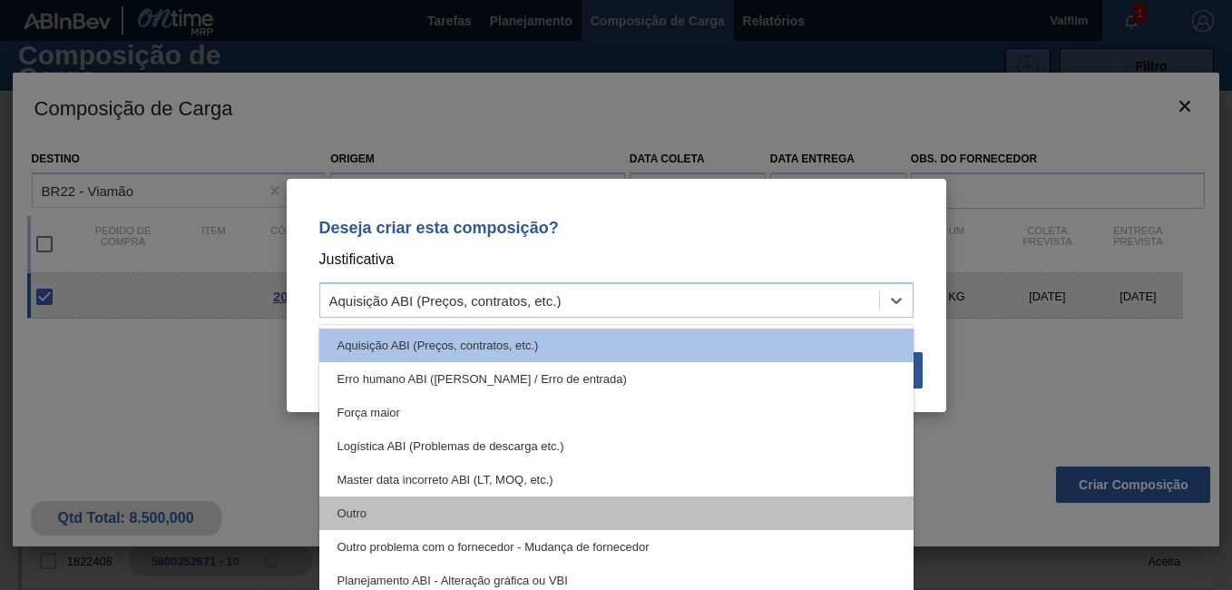
click at [429, 509] on div "Outro" at bounding box center [616, 513] width 594 height 34
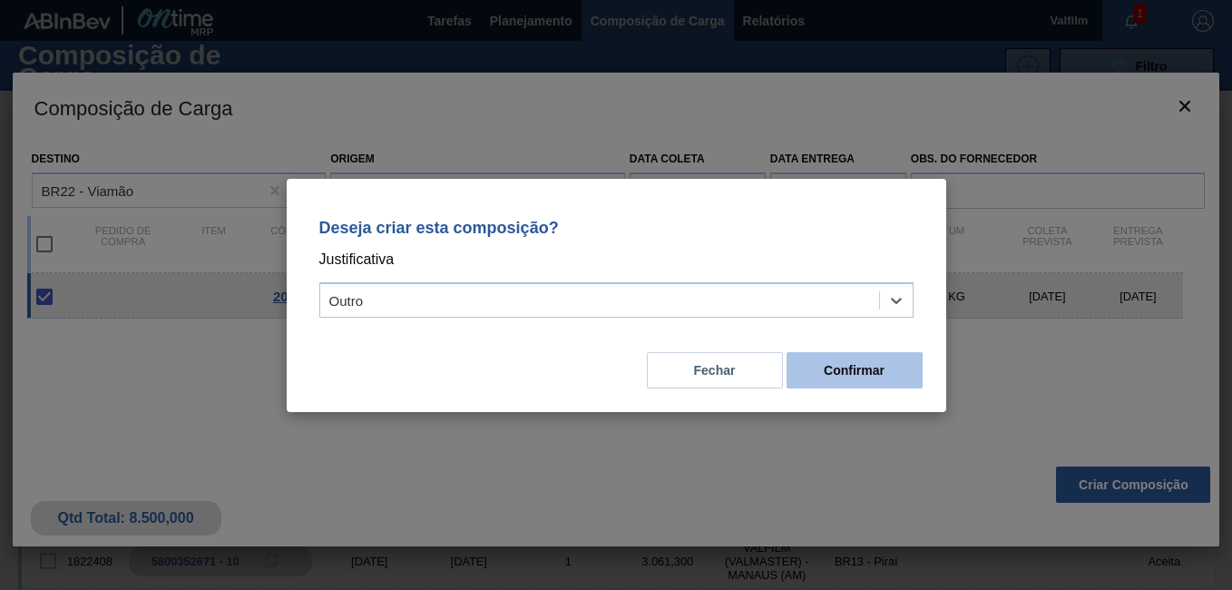
click at [824, 370] on button "Confirmar" at bounding box center [855, 370] width 136 height 36
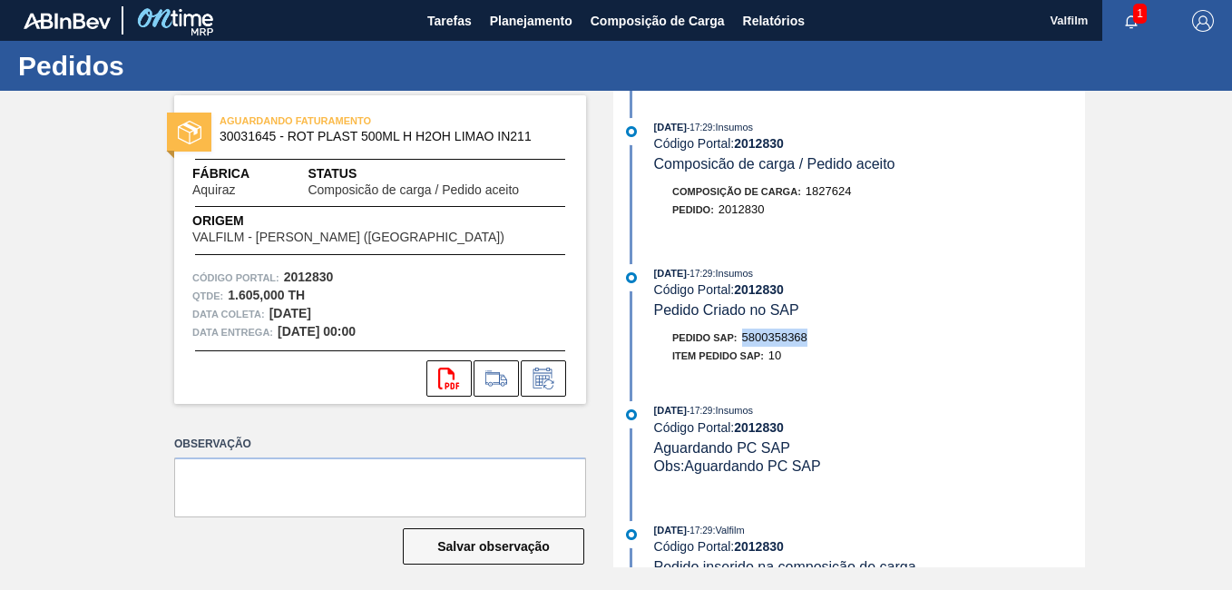
drag, startPoint x: 817, startPoint y: 336, endPoint x: 738, endPoint y: 338, distance: 79.9
click at [738, 338] on div "Pedido SAP: 5800358368" at bounding box center [869, 337] width 431 height 18
copy span "5800358368"
drag, startPoint x: 809, startPoint y: 341, endPoint x: 740, endPoint y: 341, distance: 69.0
click at [740, 341] on div "Pedido SAP: 5800358377" at bounding box center [869, 337] width 431 height 18
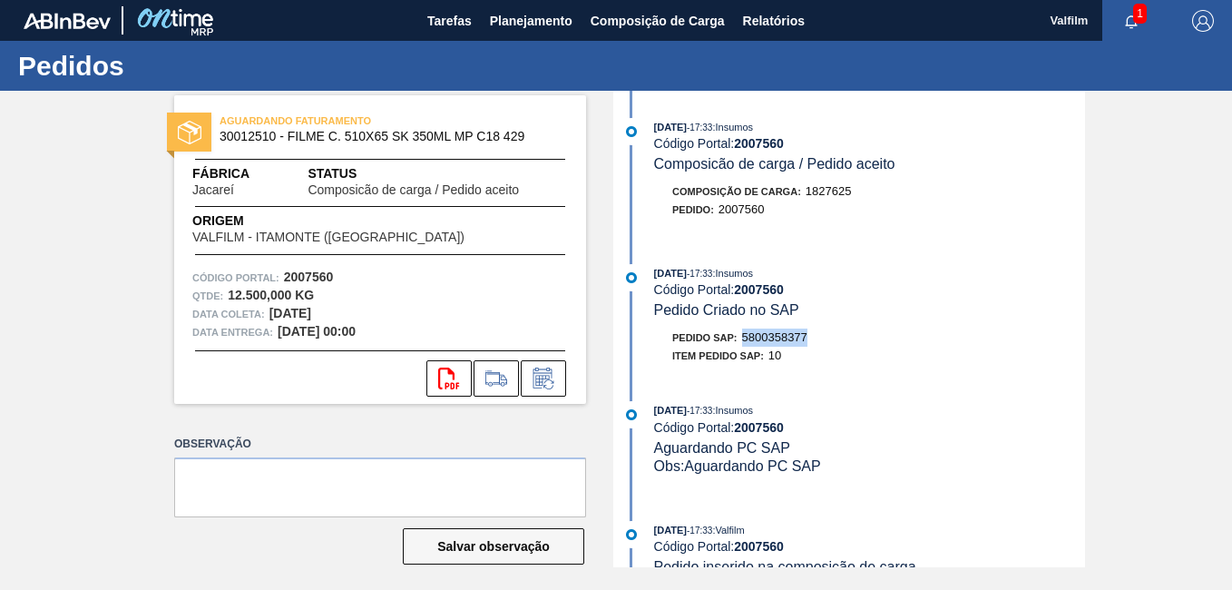
drag, startPoint x: 740, startPoint y: 341, endPoint x: 750, endPoint y: 338, distance: 10.3
copy span "5800358377"
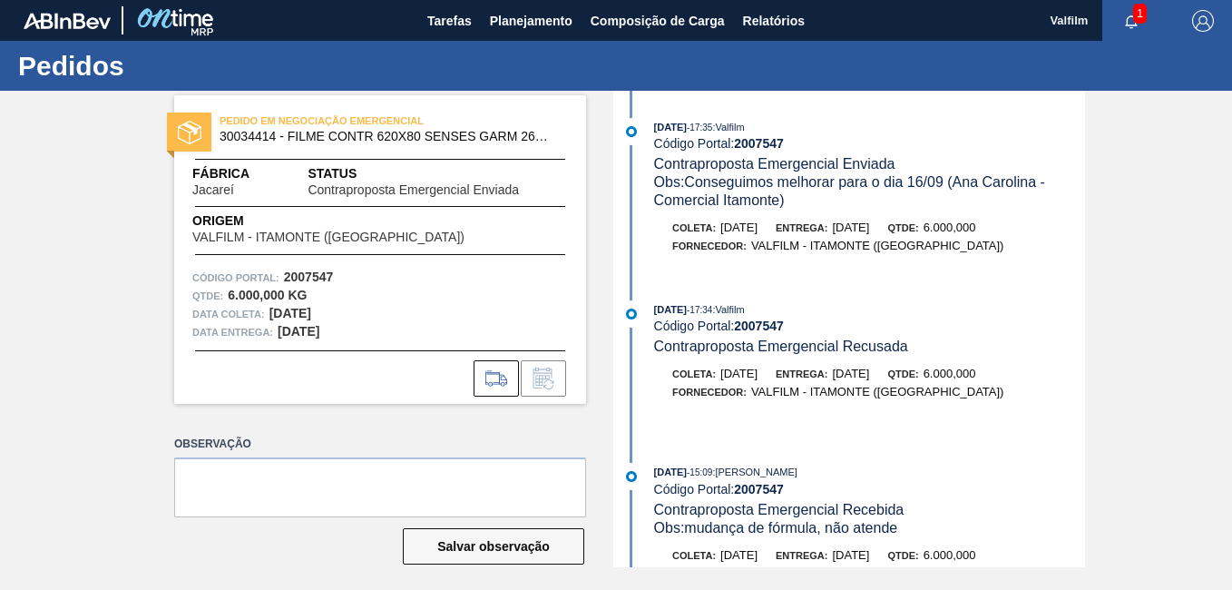
click at [1223, 322] on div "PEDIDO EM NEGOCIAÇÃO EMERGENCIAL 30034414 - FILME CONTR 620X80 SENSES GARM 269M…" at bounding box center [616, 329] width 1232 height 476
click at [1081, 178] on div "Obs: Conseguimos melhorar para o dia 16/09 (Ana Carolina - Comercial Itamonte)" at bounding box center [869, 191] width 431 height 36
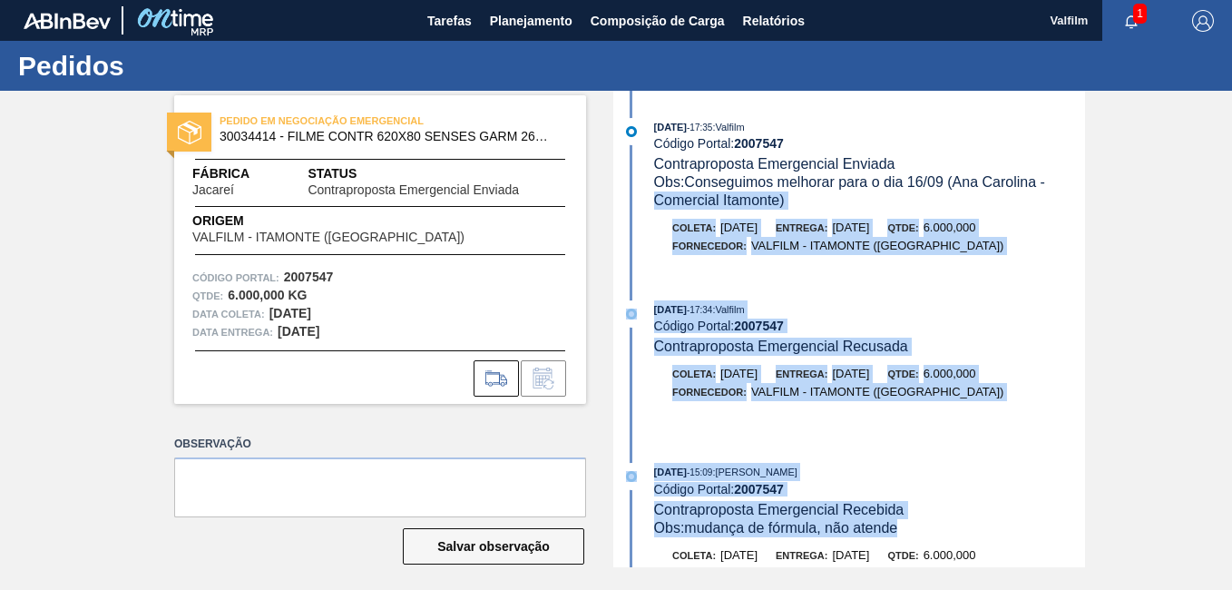
drag, startPoint x: 1083, startPoint y: 183, endPoint x: 1080, endPoint y: 526, distance: 343.0
click at [1080, 526] on div "[DATE] 17:35 : Valfilm Código Portal: 2007547 Contraproposta Emergencial Enviad…" at bounding box center [851, 329] width 467 height 476
drag, startPoint x: 1080, startPoint y: 526, endPoint x: 1135, endPoint y: 184, distance: 346.5
click at [1132, 183] on div "PEDIDO EM NEGOCIAÇÃO EMERGENCIAL 30034414 - FILME CONTR 620X80 SENSES GARM 269M…" at bounding box center [616, 329] width 1232 height 476
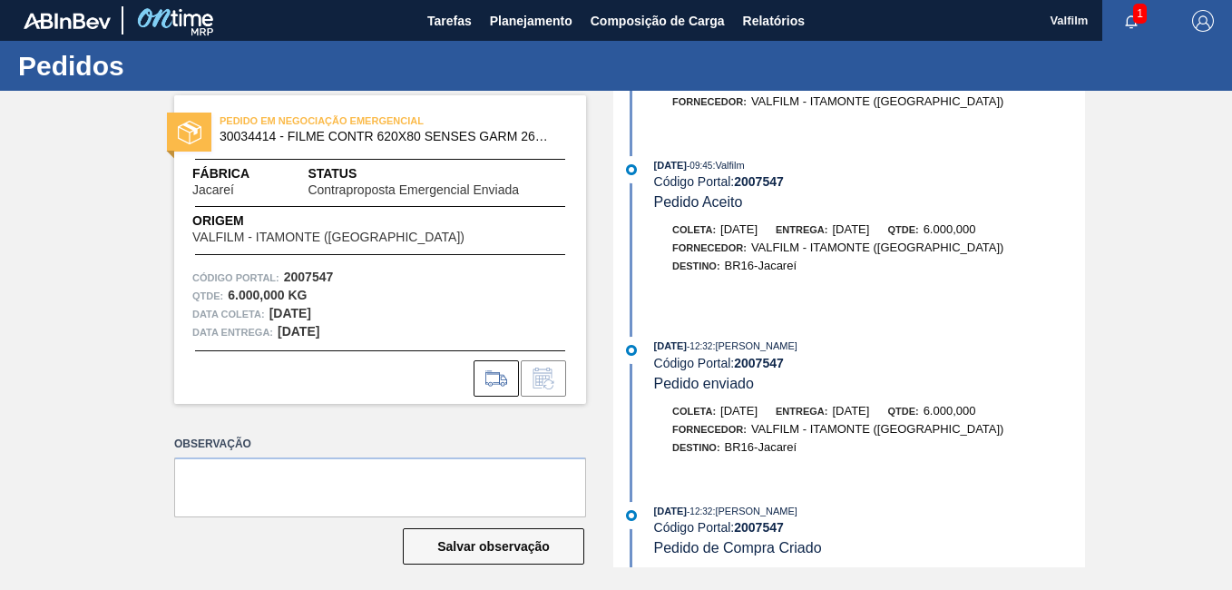
scroll to position [825, 0]
